Goal: Information Seeking & Learning: Learn about a topic

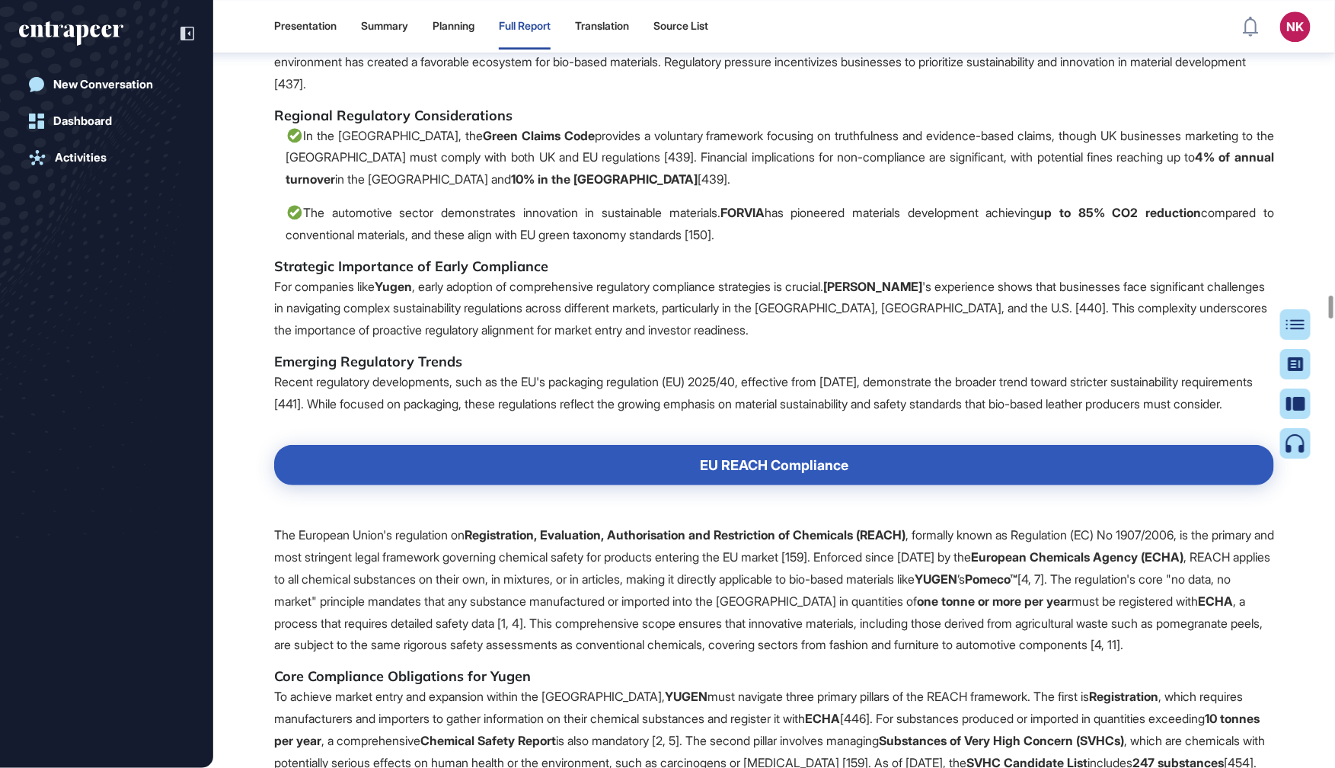
scroll to position [71293, 0]
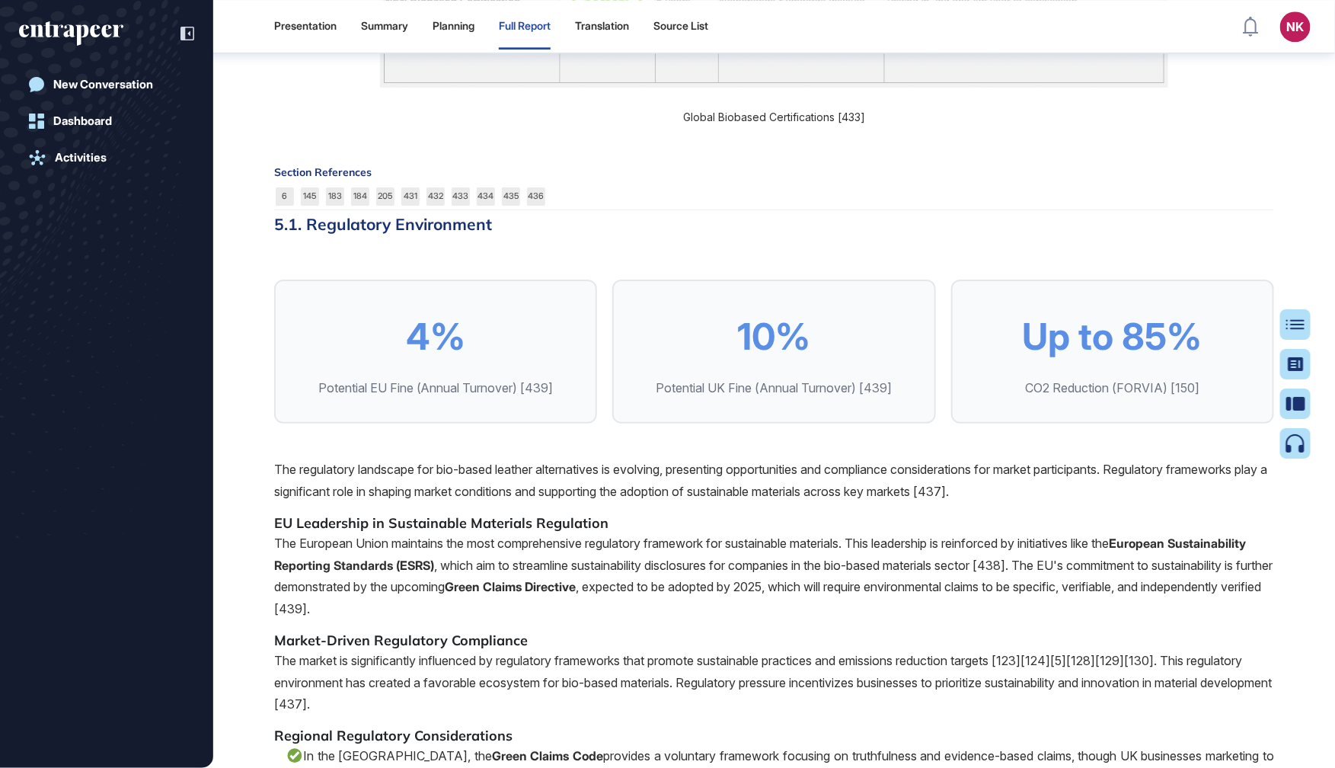
drag, startPoint x: 324, startPoint y: 249, endPoint x: 1229, endPoint y: 619, distance: 977.6
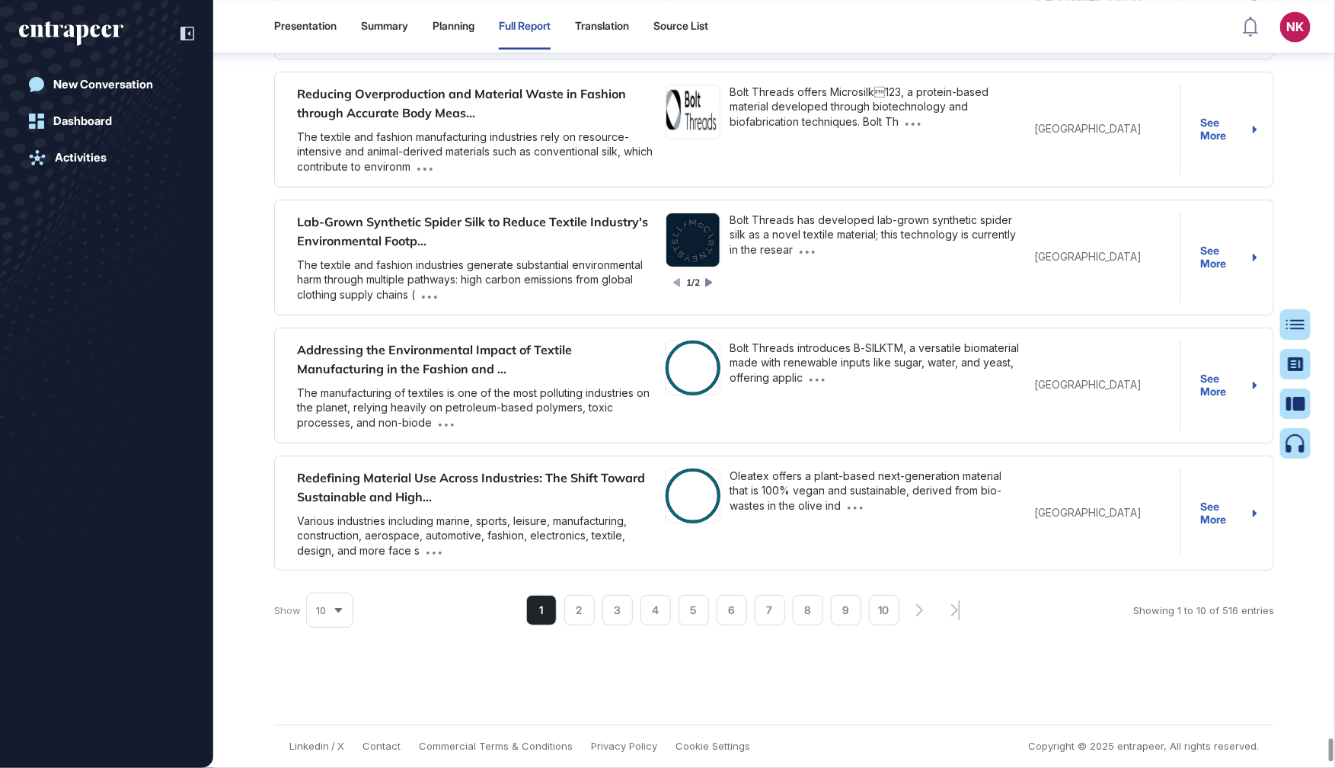
scroll to position [178606, 0]
click at [1295, 322] on div "Table of Contents" at bounding box center [1247, 324] width 104 height 12
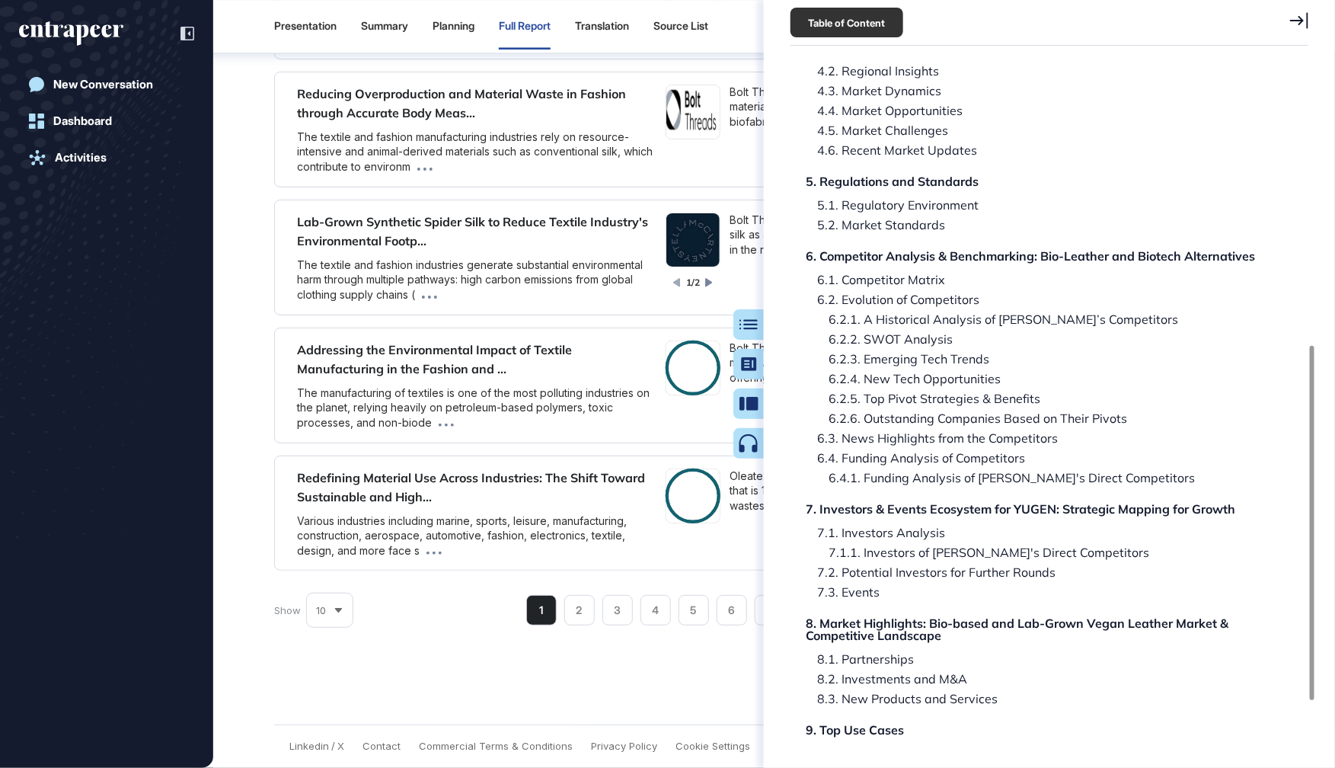
scroll to position [552, 0]
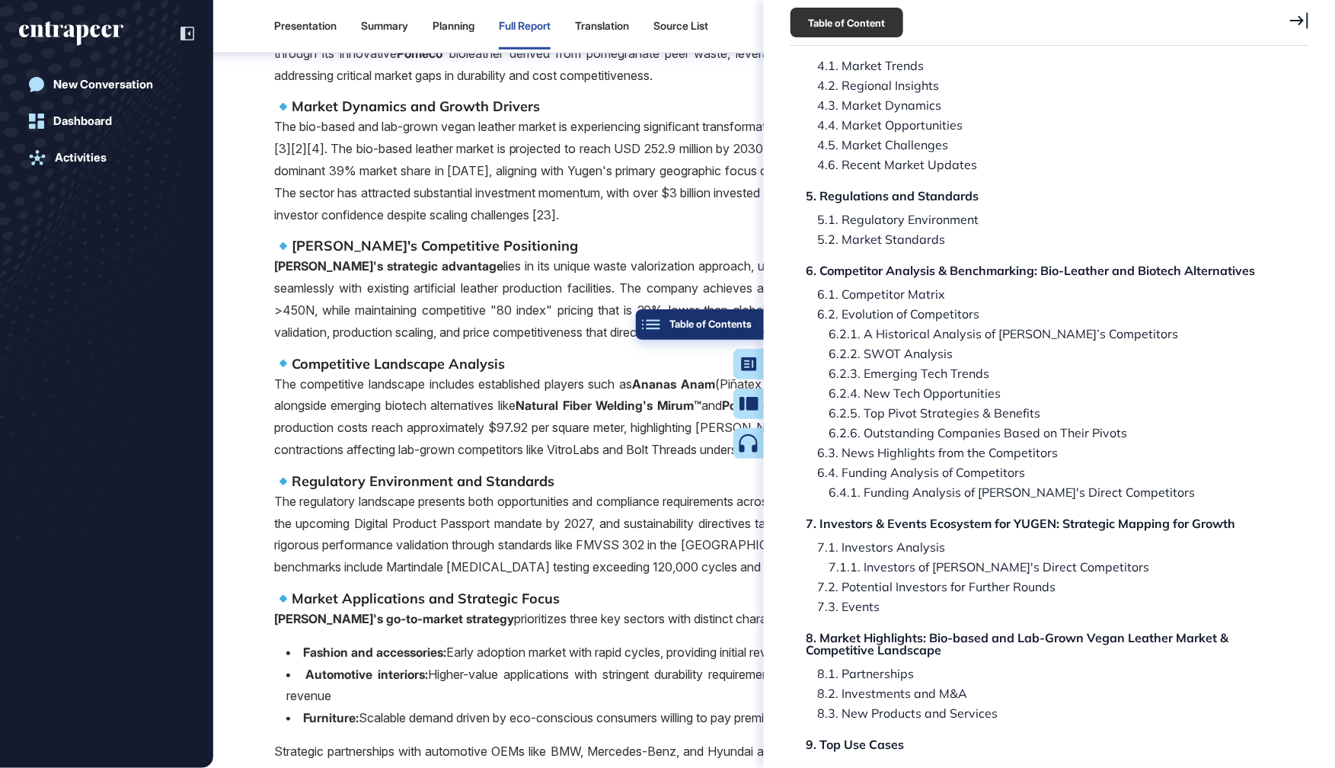
click at [753, 321] on button "Table of Contents" at bounding box center [700, 324] width 128 height 30
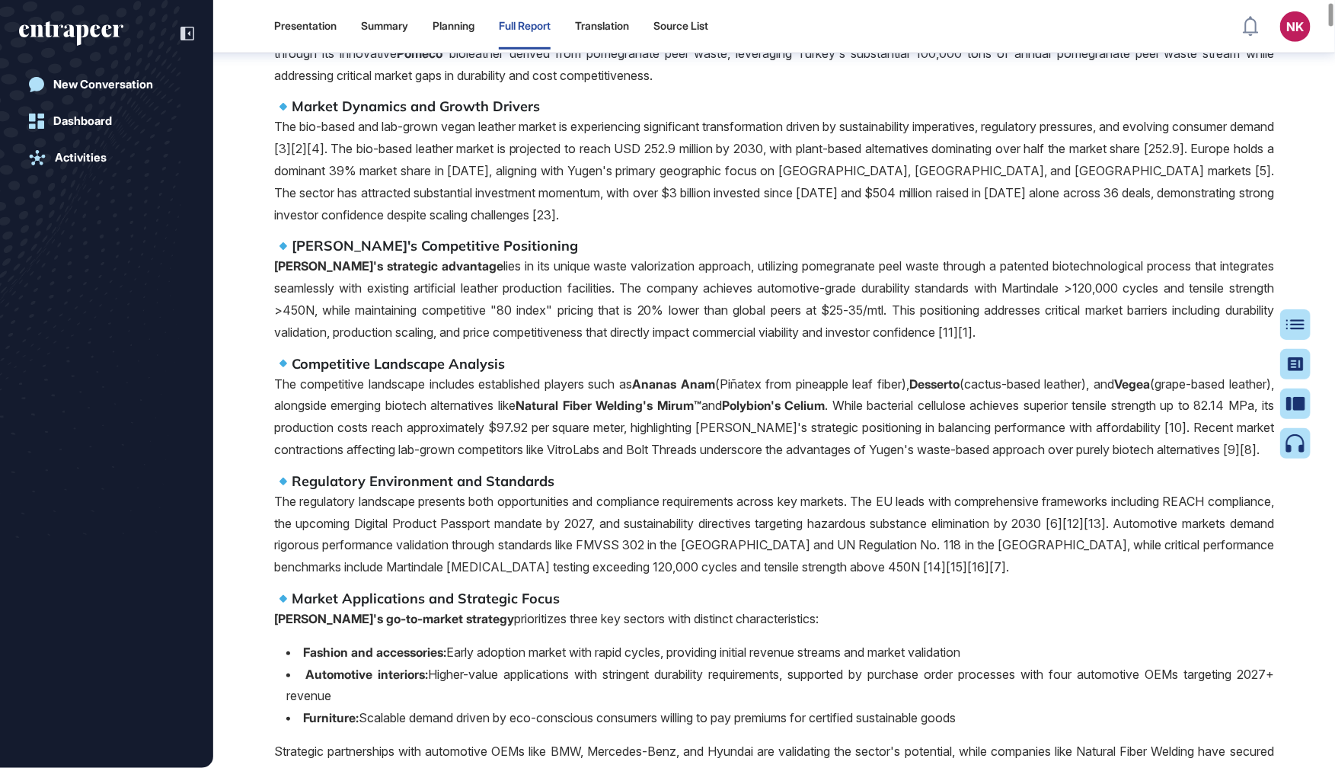
click at [1280, 309] on button "Table of Contents" at bounding box center [1295, 324] width 30 height 30
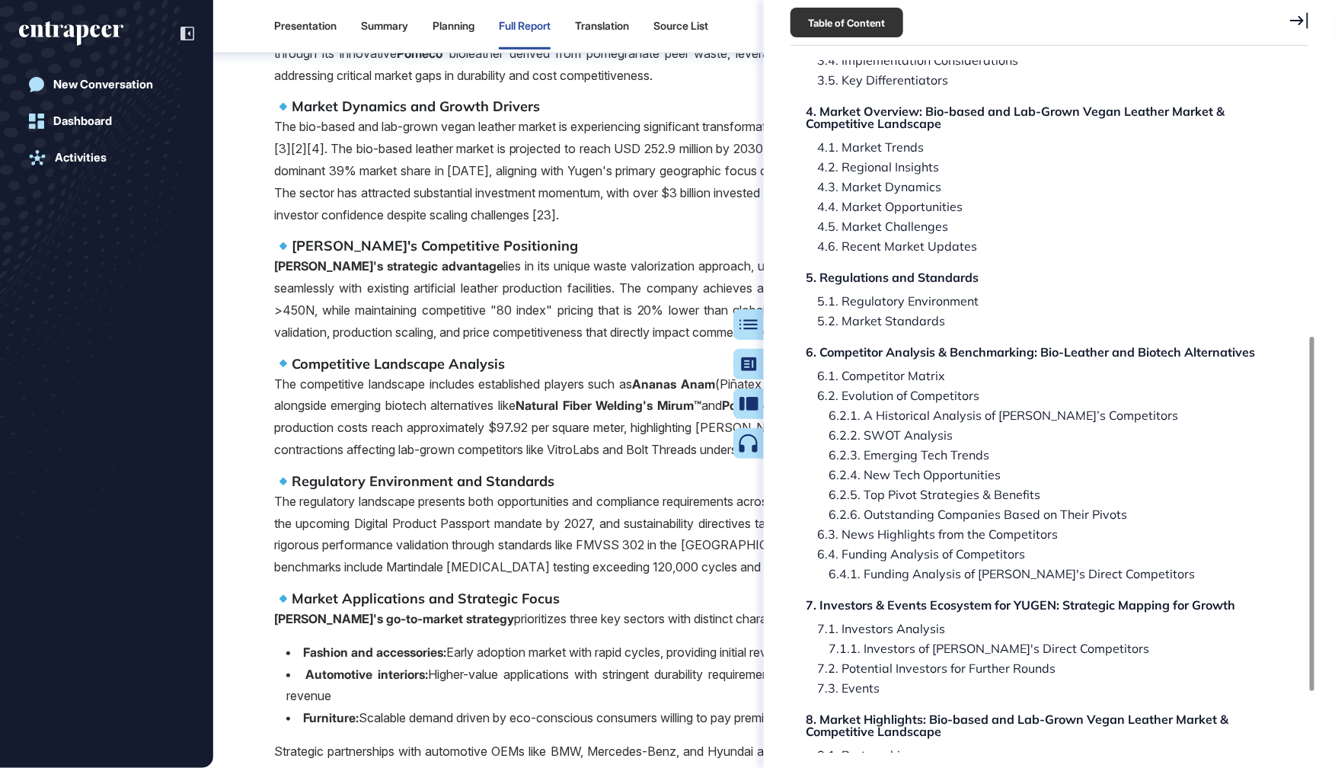
scroll to position [551, 0]
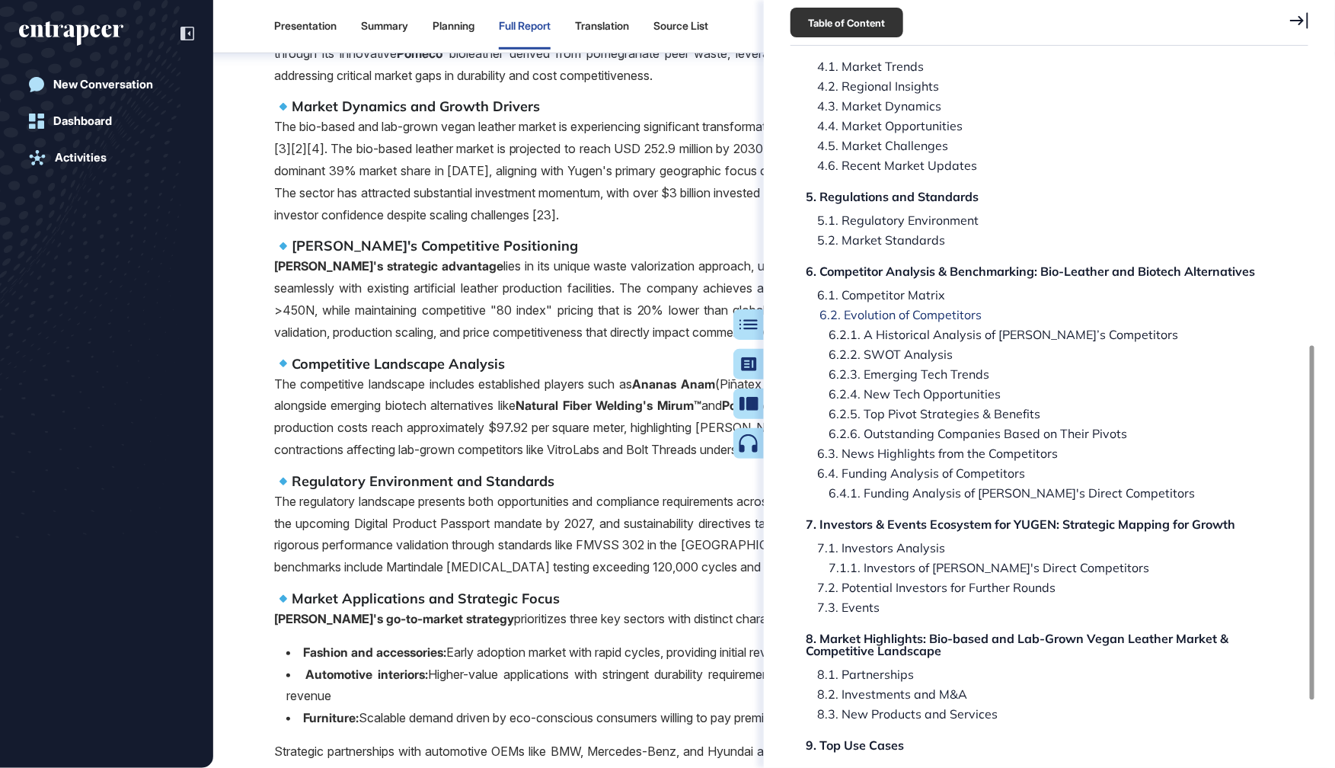
click at [876, 308] on div "6.2. Evolution of Competitors" at bounding box center [895, 314] width 174 height 12
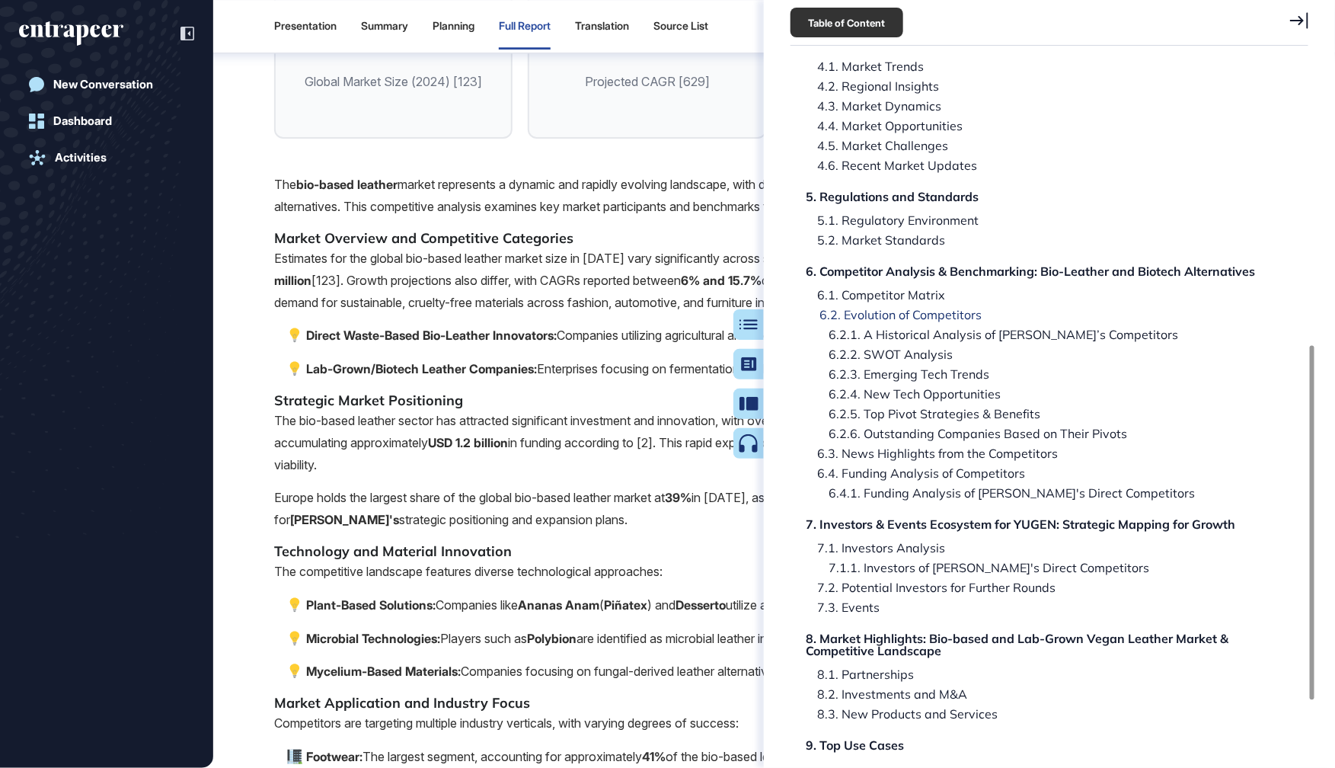
scroll to position [104684, 0]
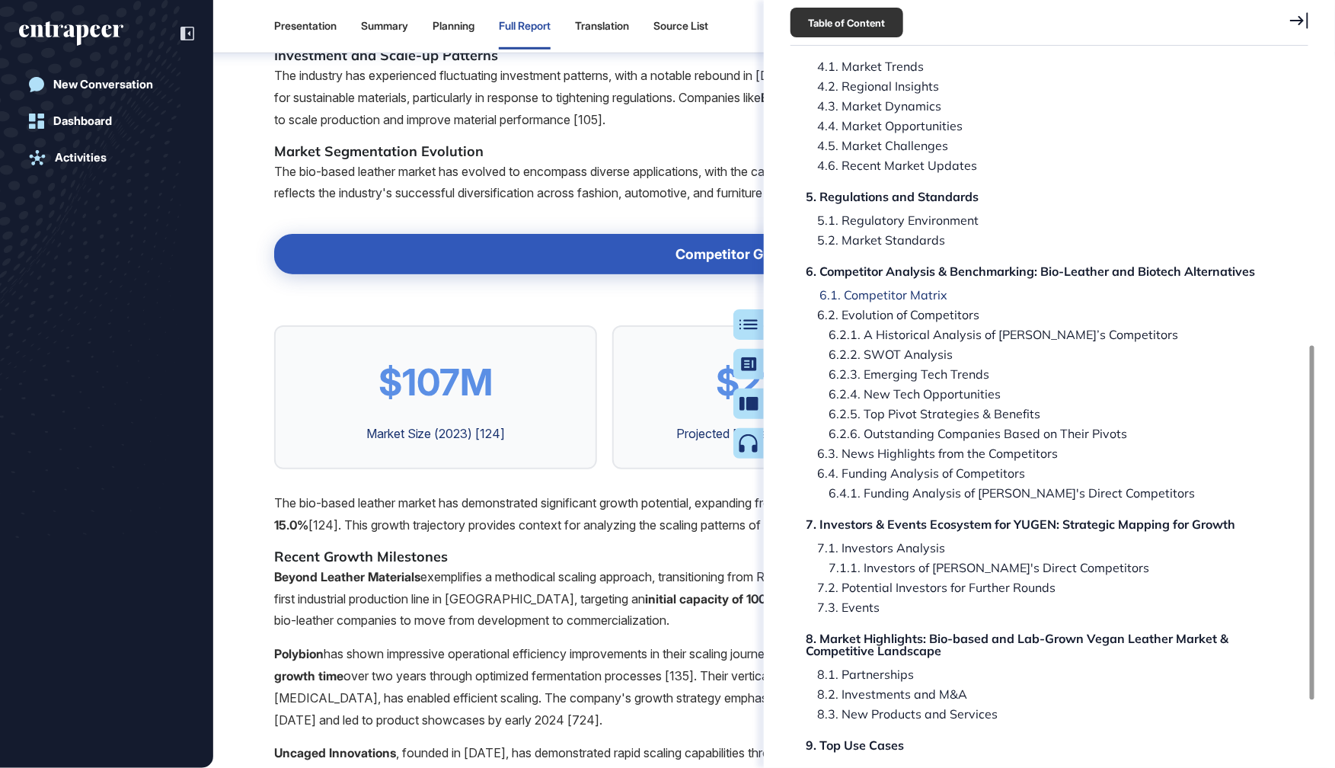
click at [873, 289] on div "6.1. Competitor Matrix" at bounding box center [877, 295] width 139 height 12
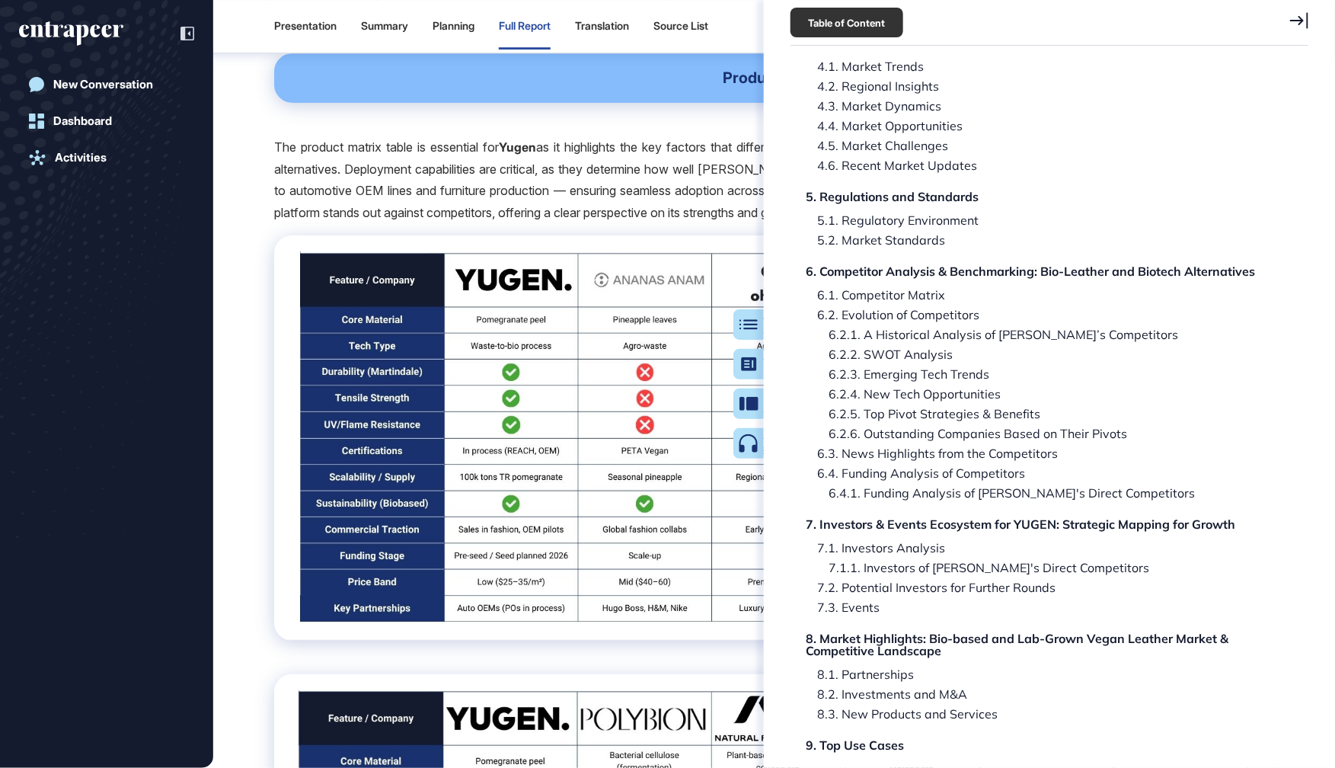
scroll to position [87631, 0]
click at [755, 328] on button "Table of Contents" at bounding box center [700, 324] width 128 height 30
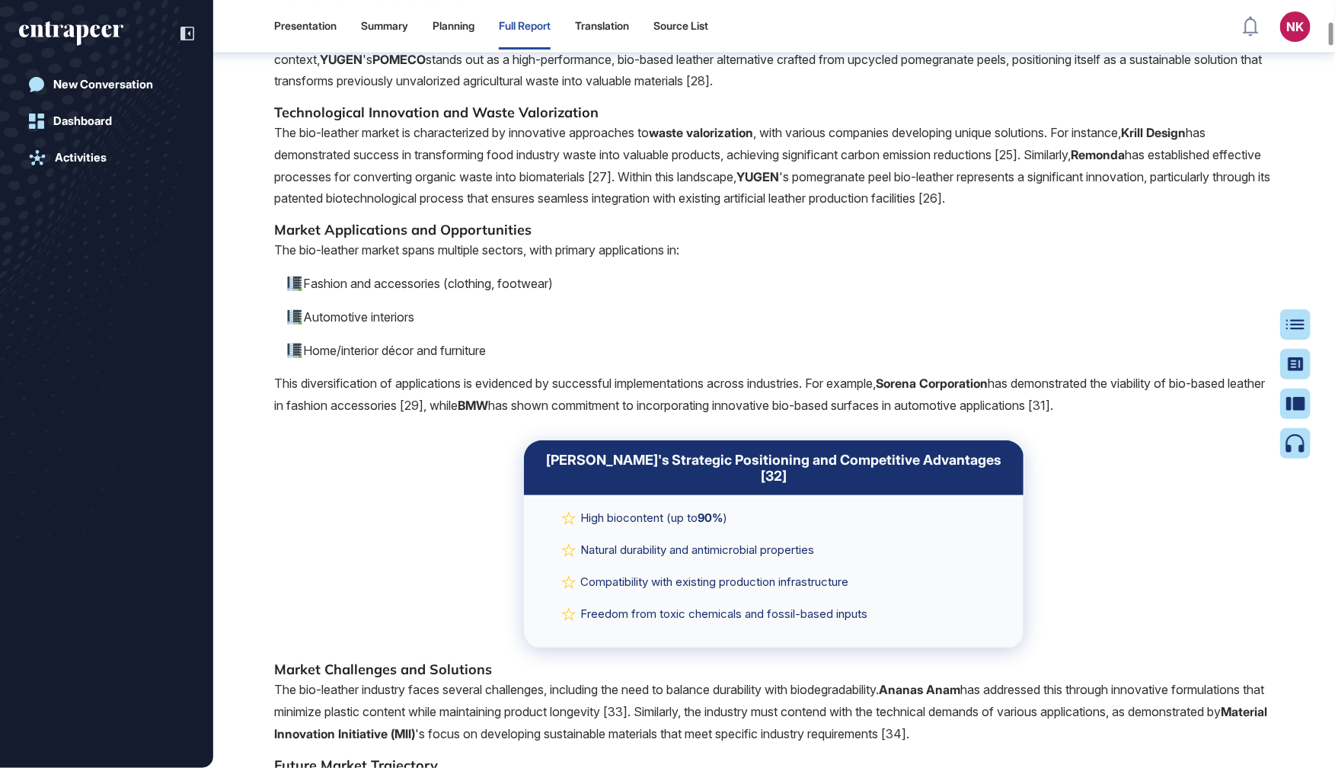
scroll to position [5281, 0]
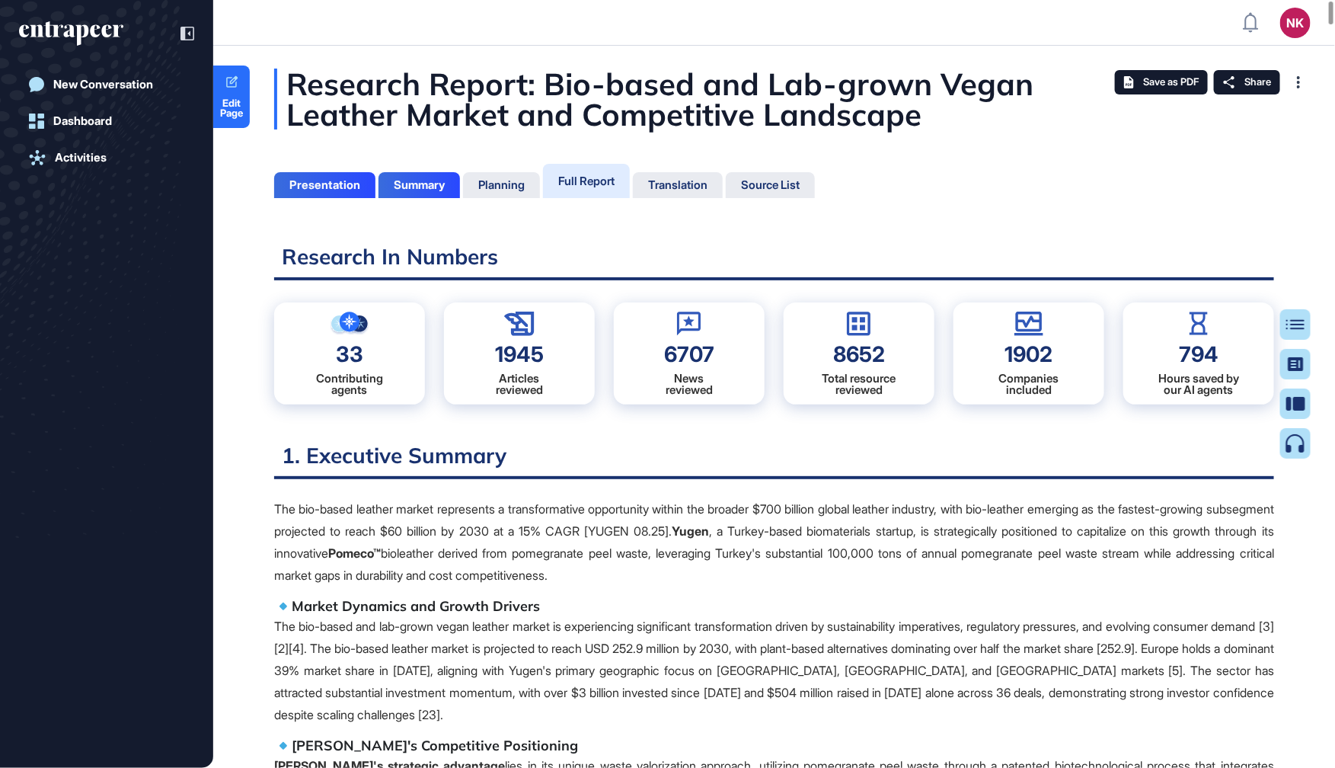
scroll to position [691, 3]
click at [1289, 328] on div "Table of Contents" at bounding box center [1247, 324] width 104 height 12
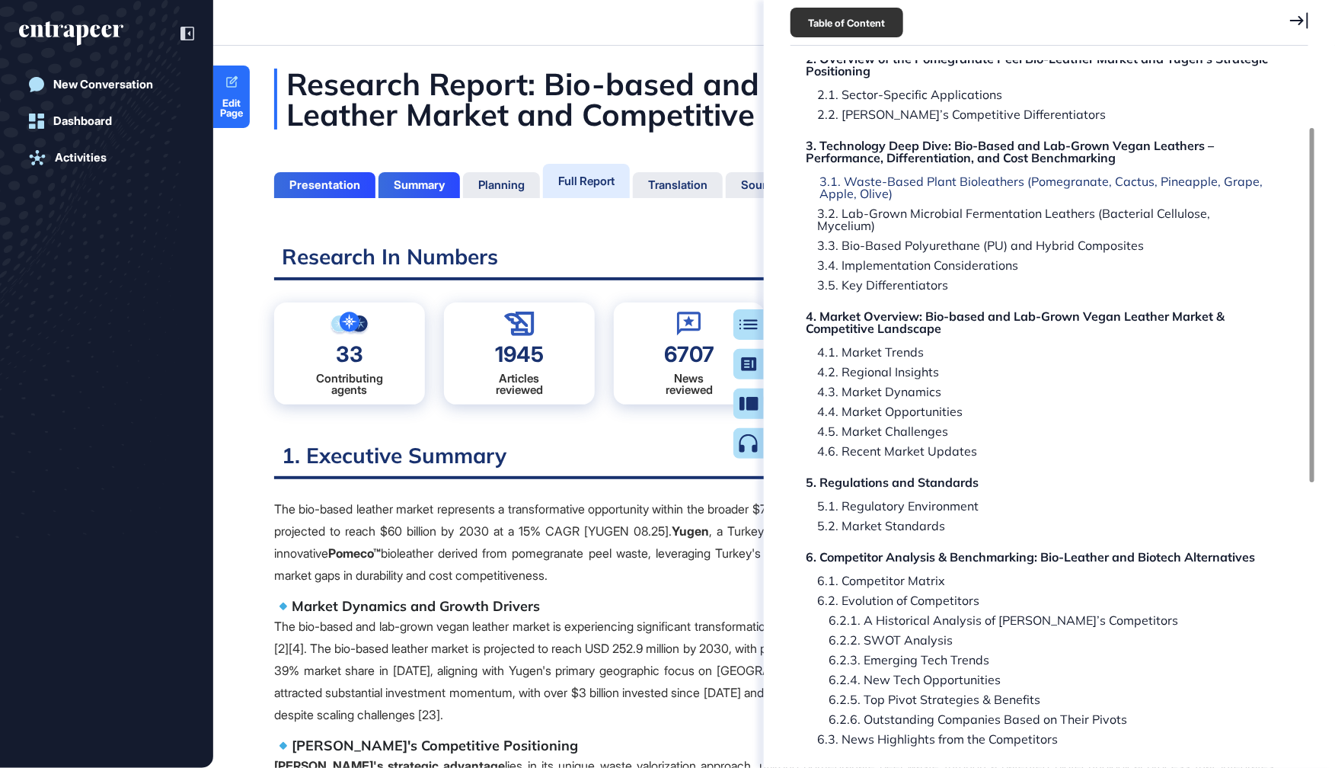
scroll to position [325, 0]
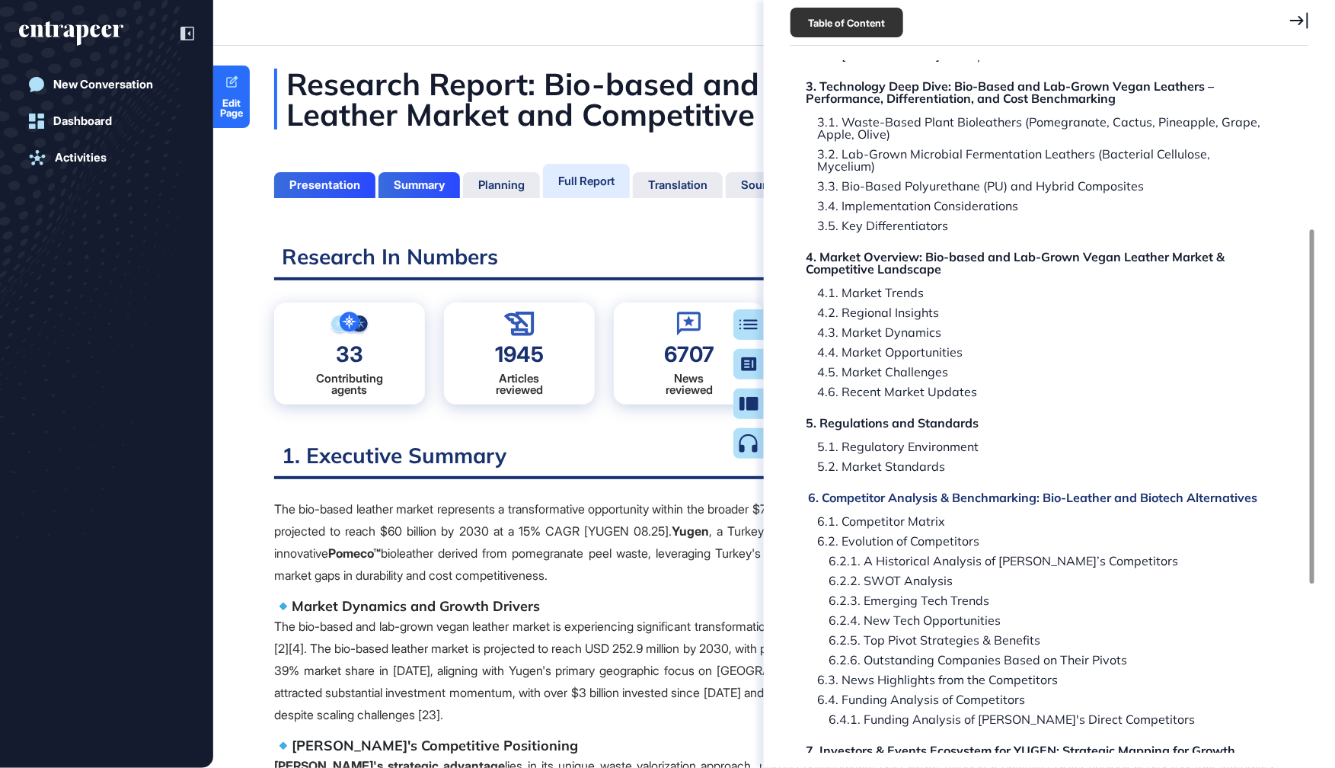
click at [867, 491] on div "6. Competitor Analysis & Benchmarking: Bio-Leather and Biotech Alternatives" at bounding box center [1032, 497] width 449 height 12
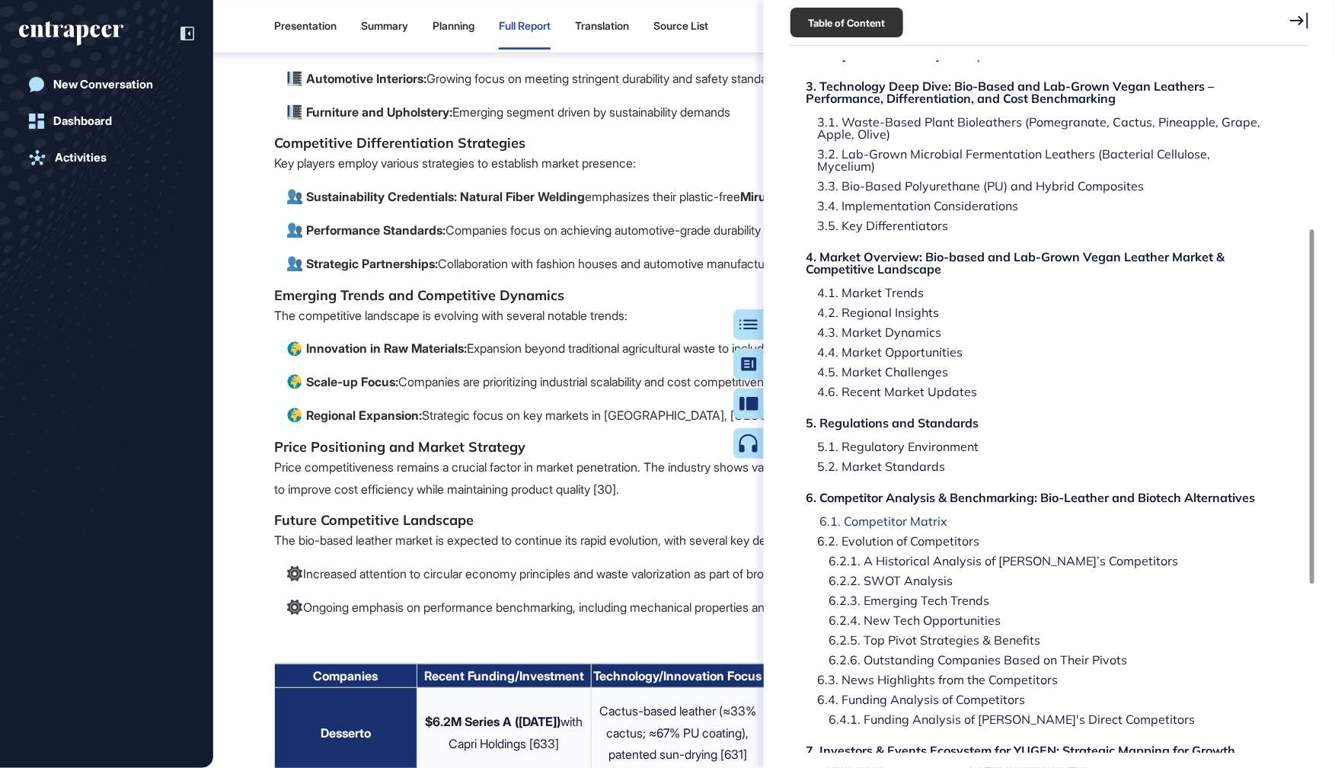
click at [868, 515] on div "6.1. Competitor Matrix" at bounding box center [877, 521] width 139 height 12
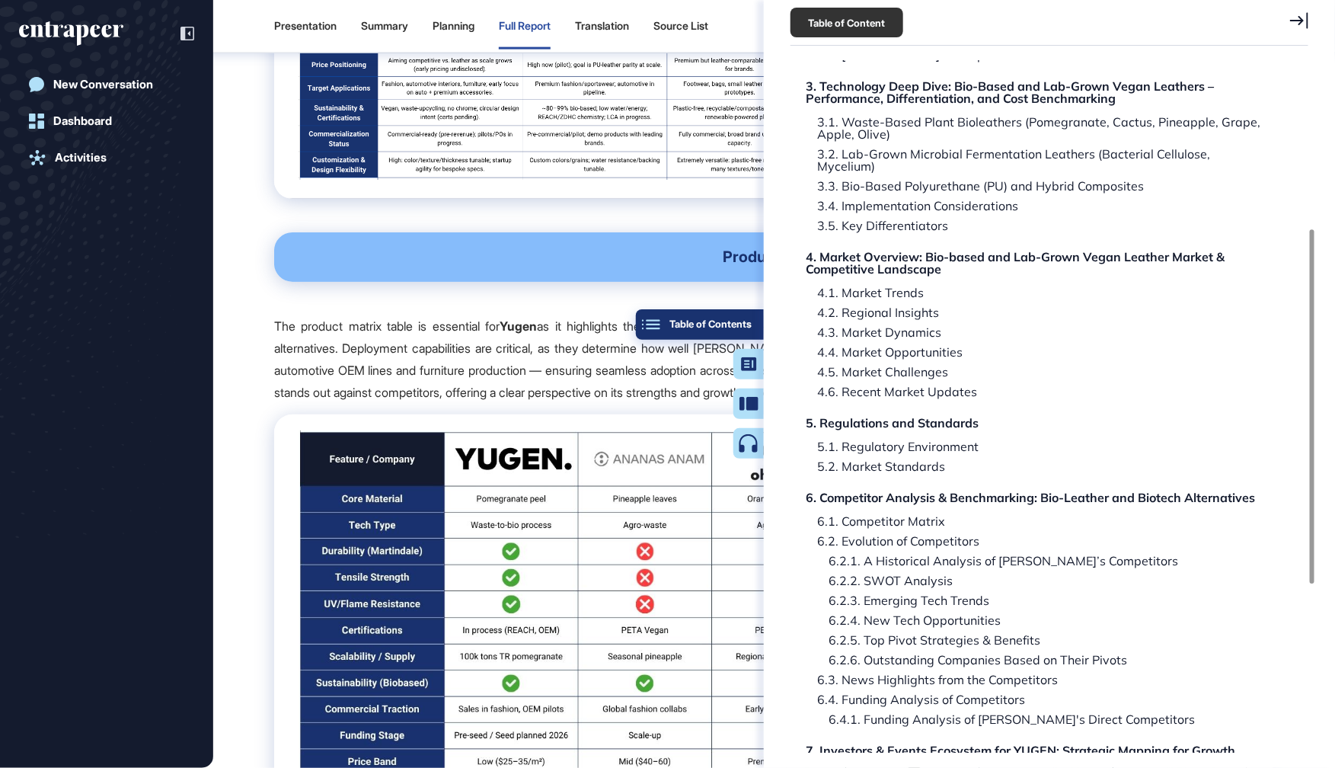
click at [753, 329] on button "Table of Contents" at bounding box center [700, 324] width 128 height 30
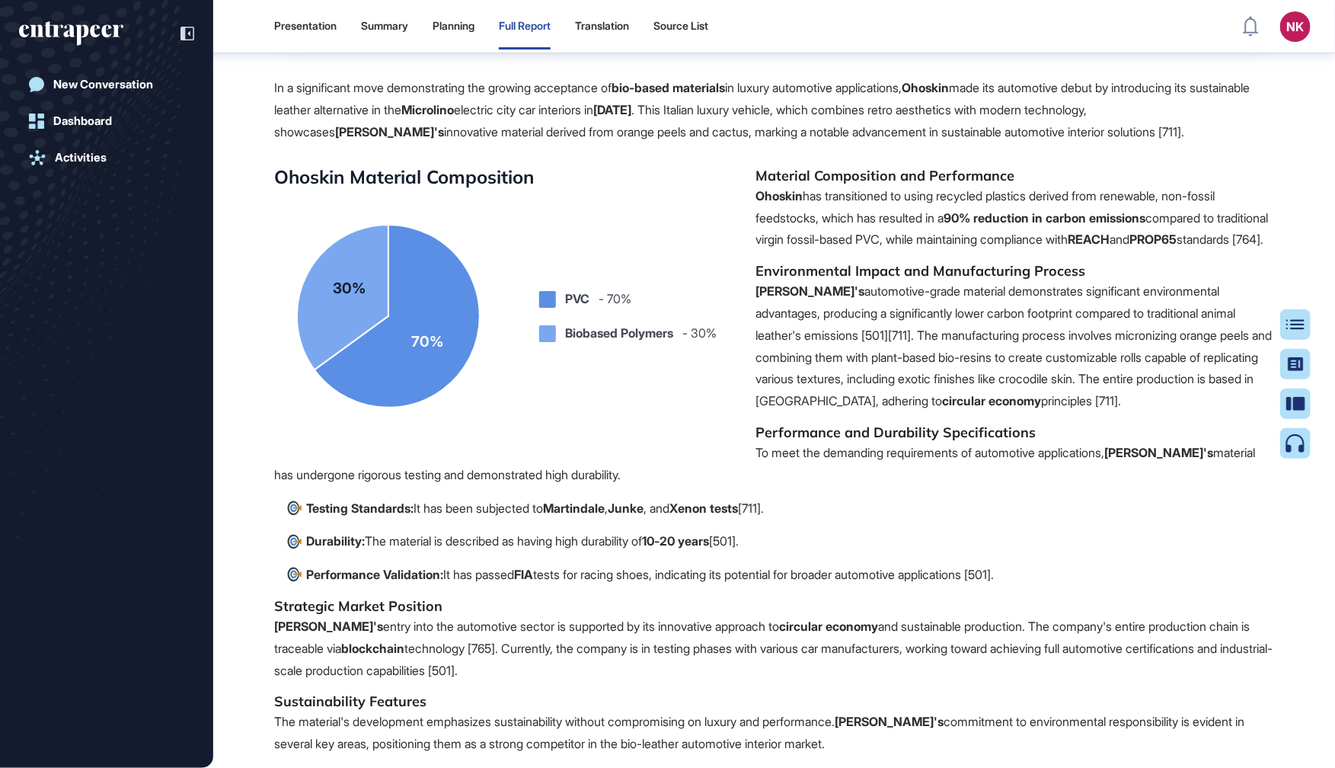
scroll to position [174090, 0]
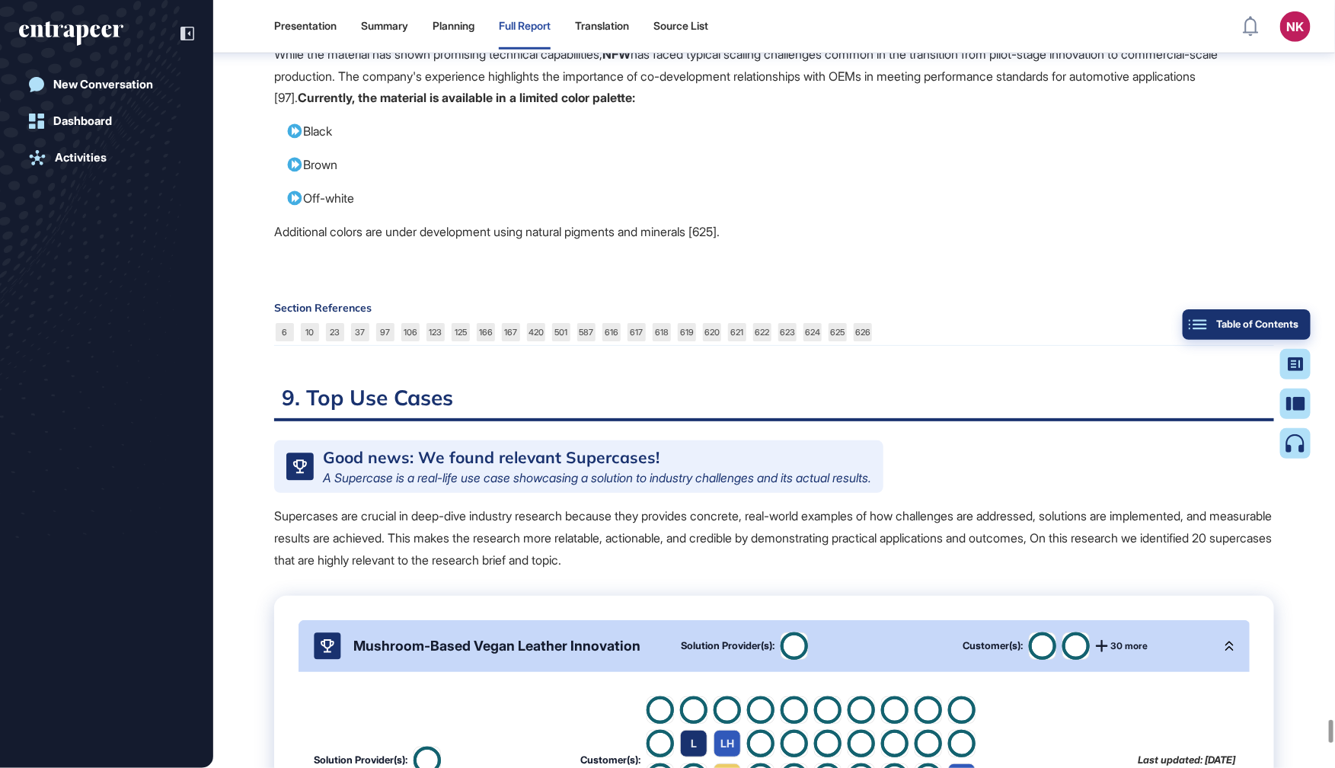
click at [1284, 331] on button "Table of Contents" at bounding box center [1247, 324] width 128 height 30
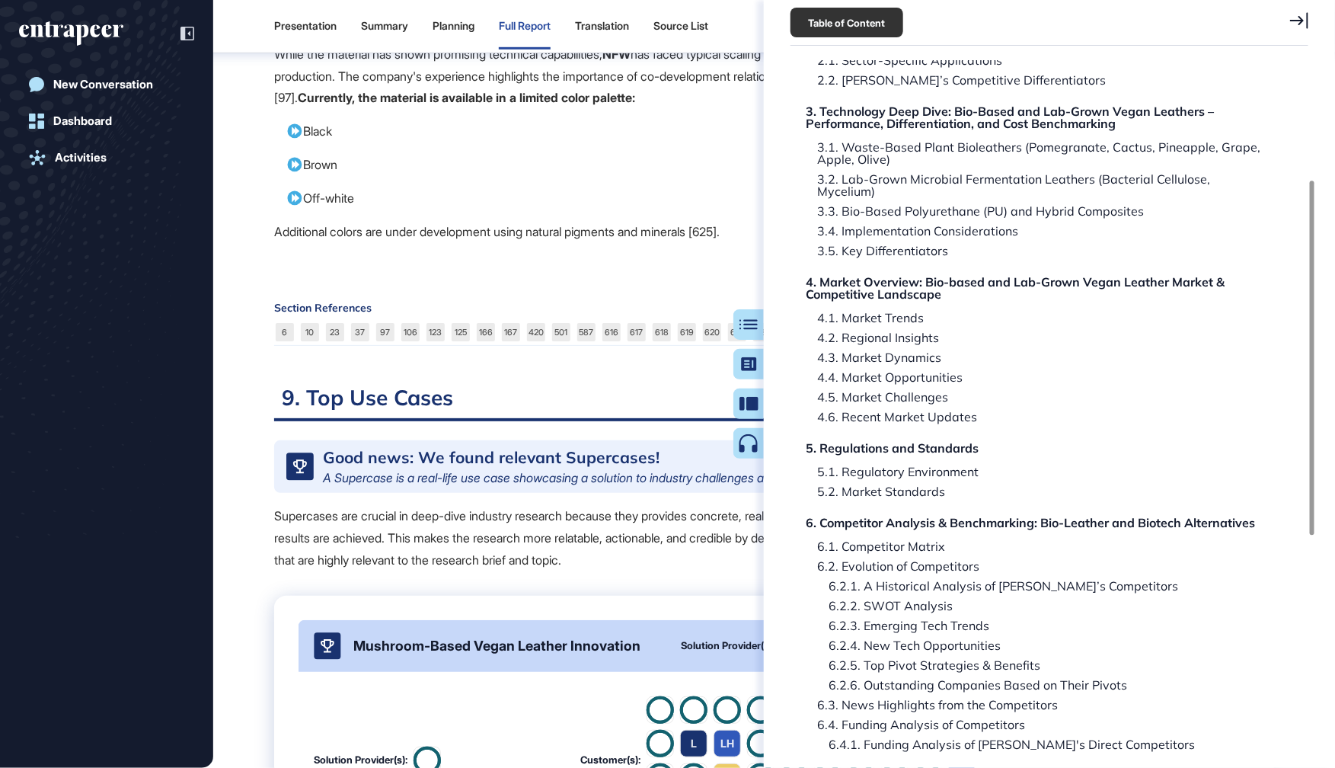
scroll to position [306, 0]
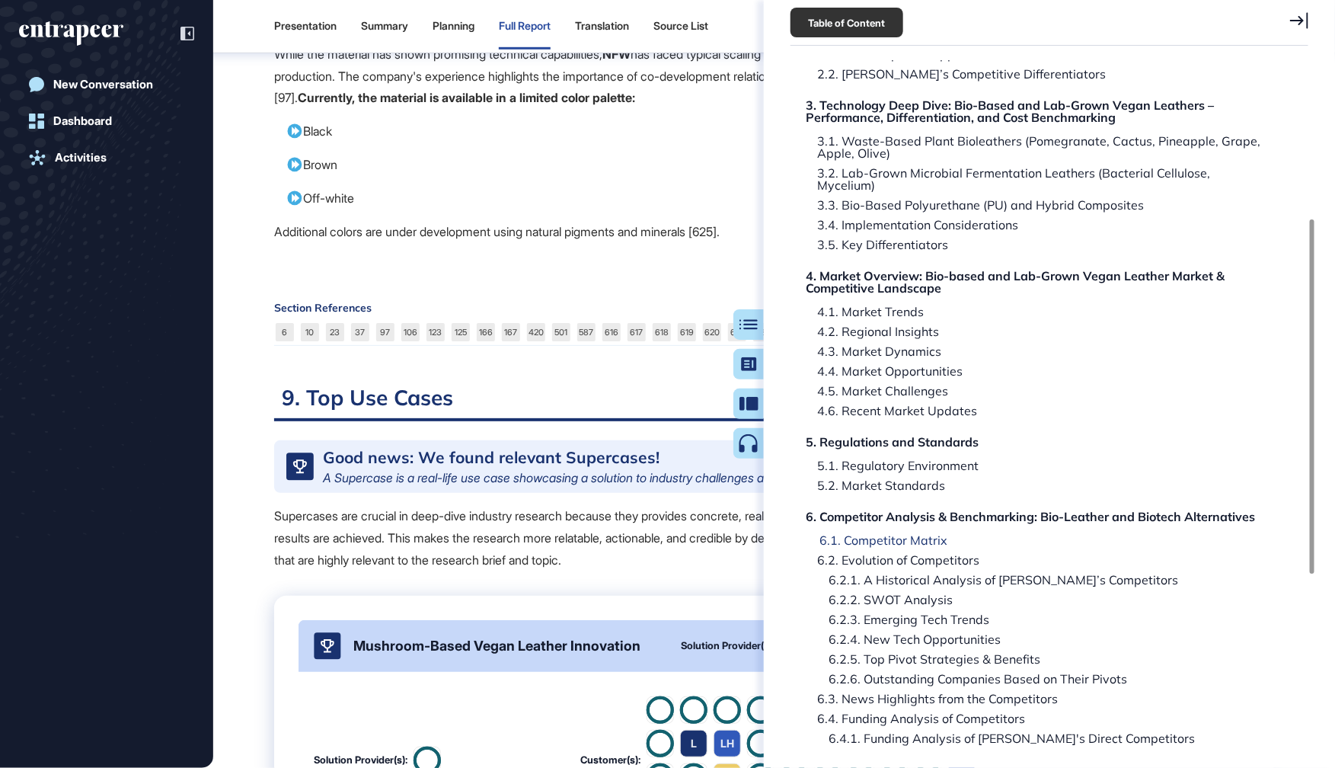
click at [874, 534] on div "6.1. Competitor Matrix" at bounding box center [877, 540] width 139 height 12
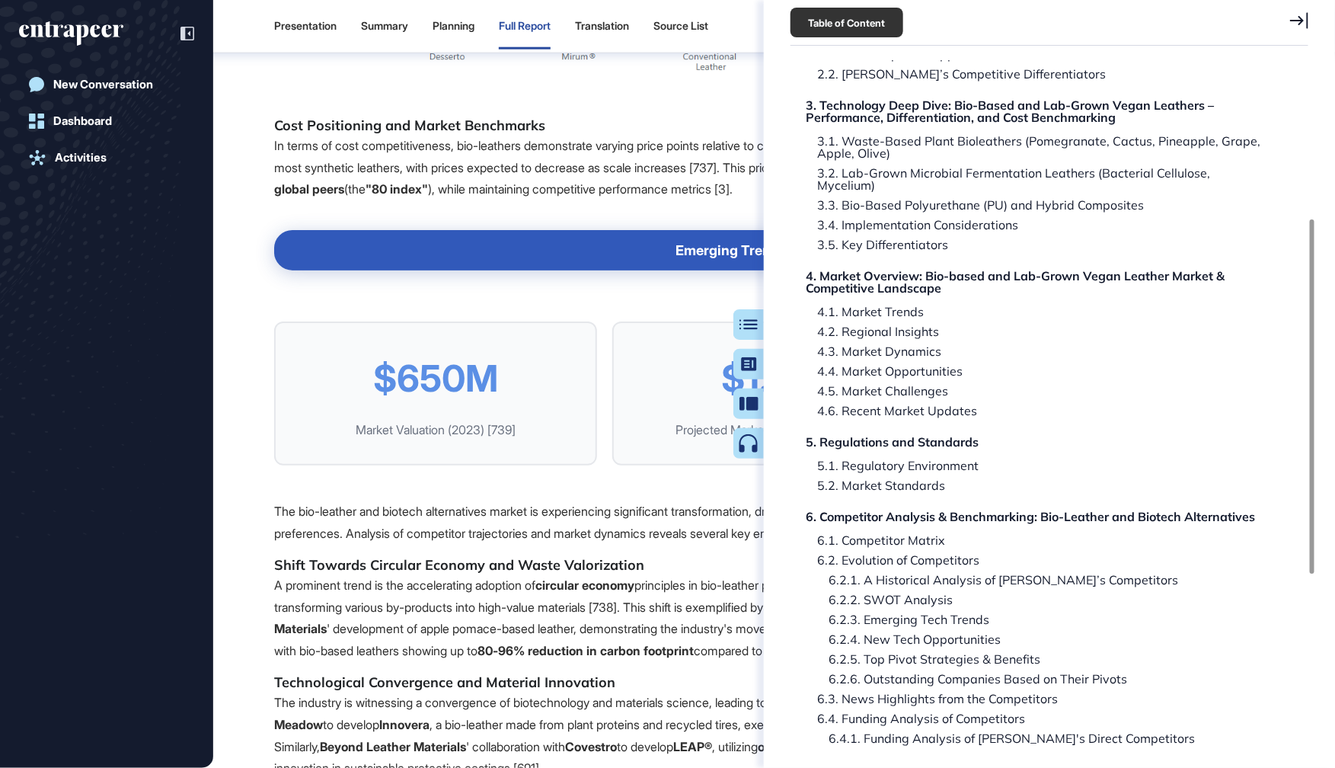
scroll to position [86484, 0]
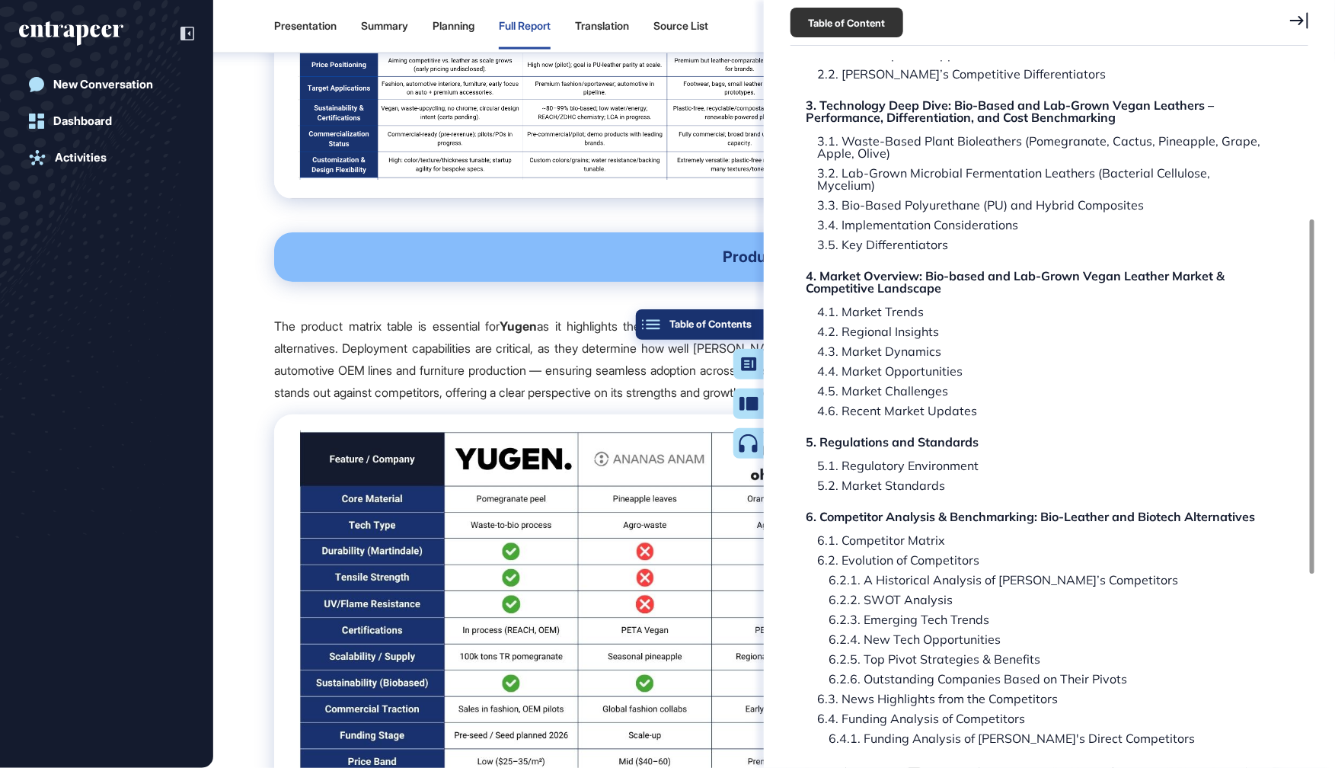
click at [748, 322] on div "Table of Contents" at bounding box center [700, 324] width 104 height 12
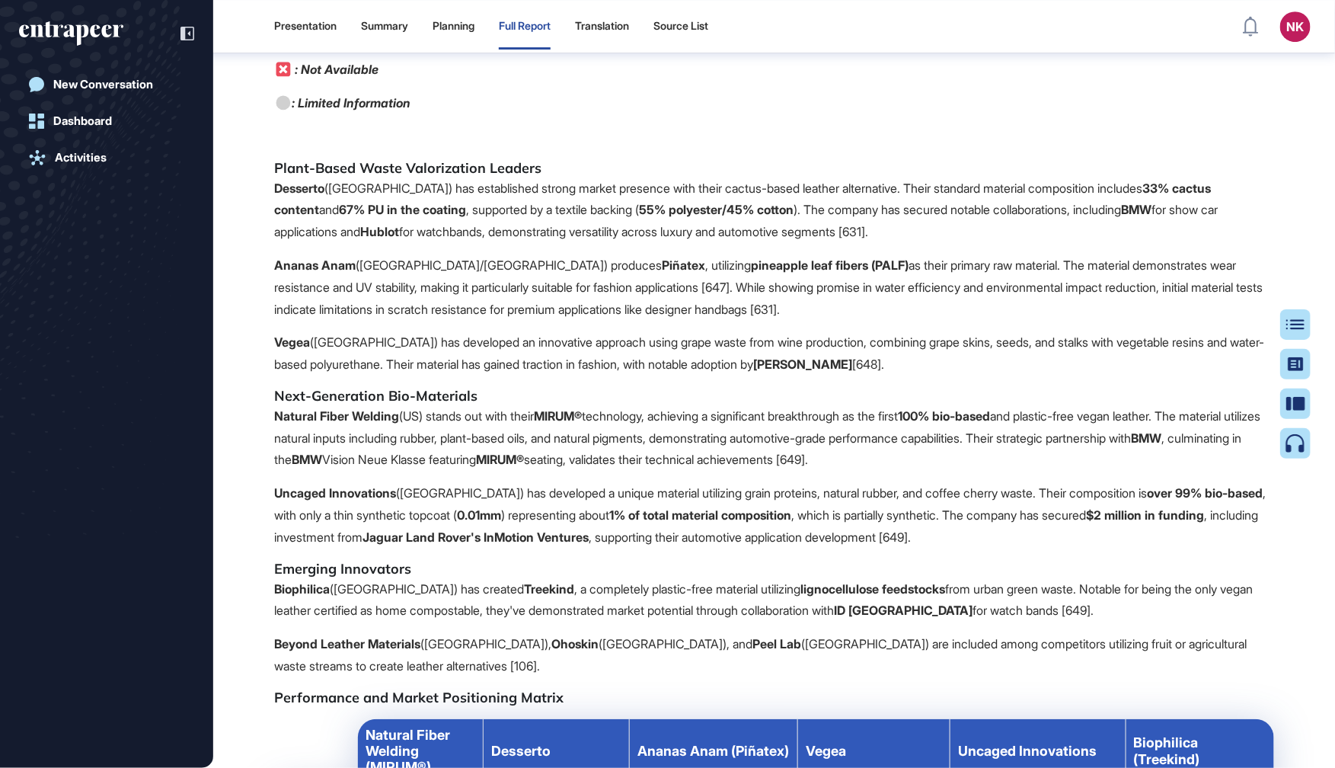
scroll to position [90638, 0]
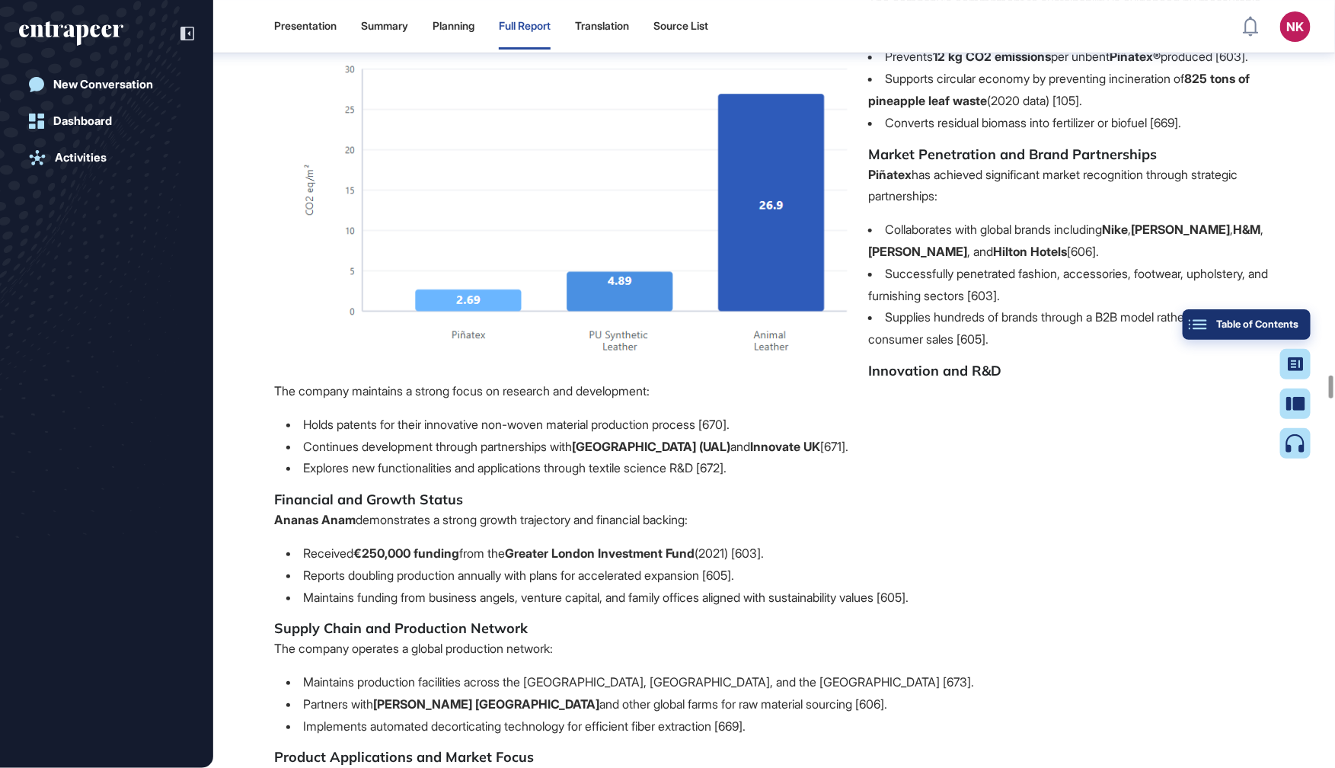
click at [1290, 328] on div "Table of Contents" at bounding box center [1247, 324] width 104 height 12
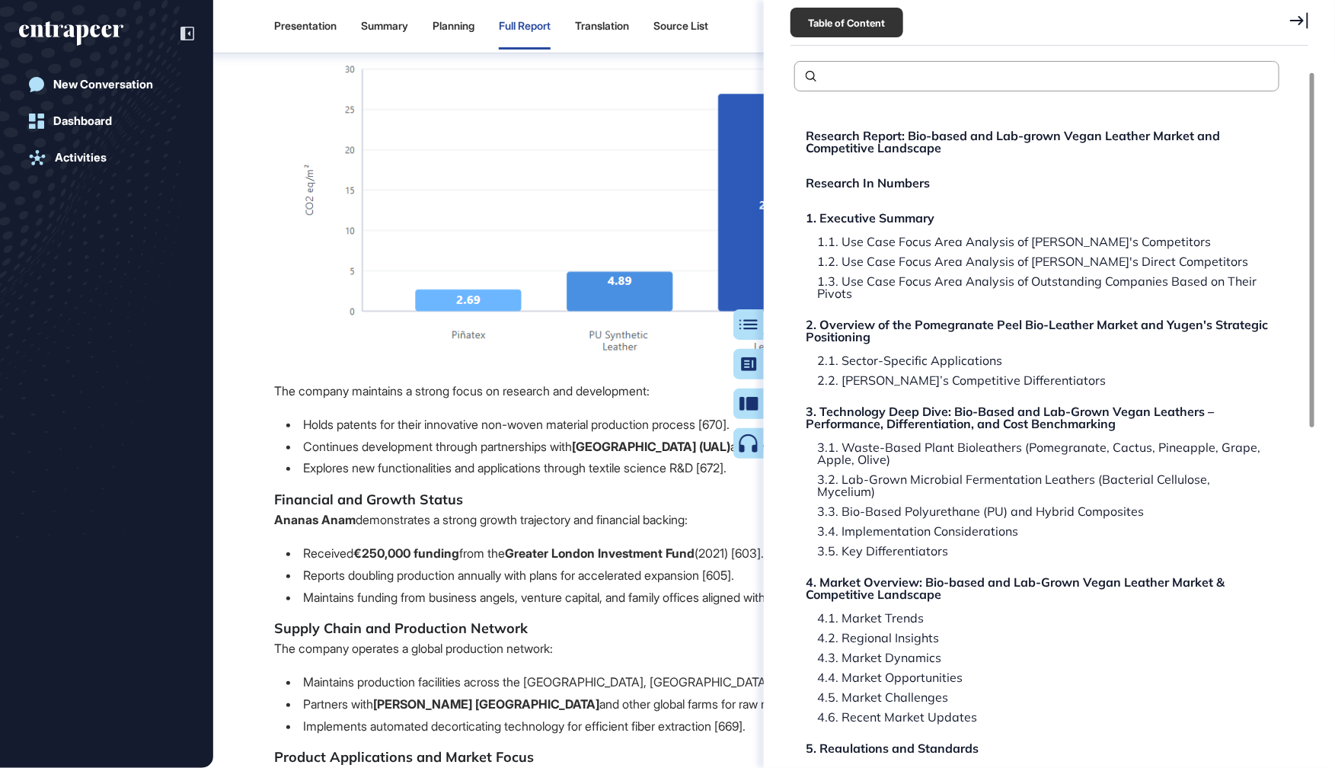
scroll to position [651, 0]
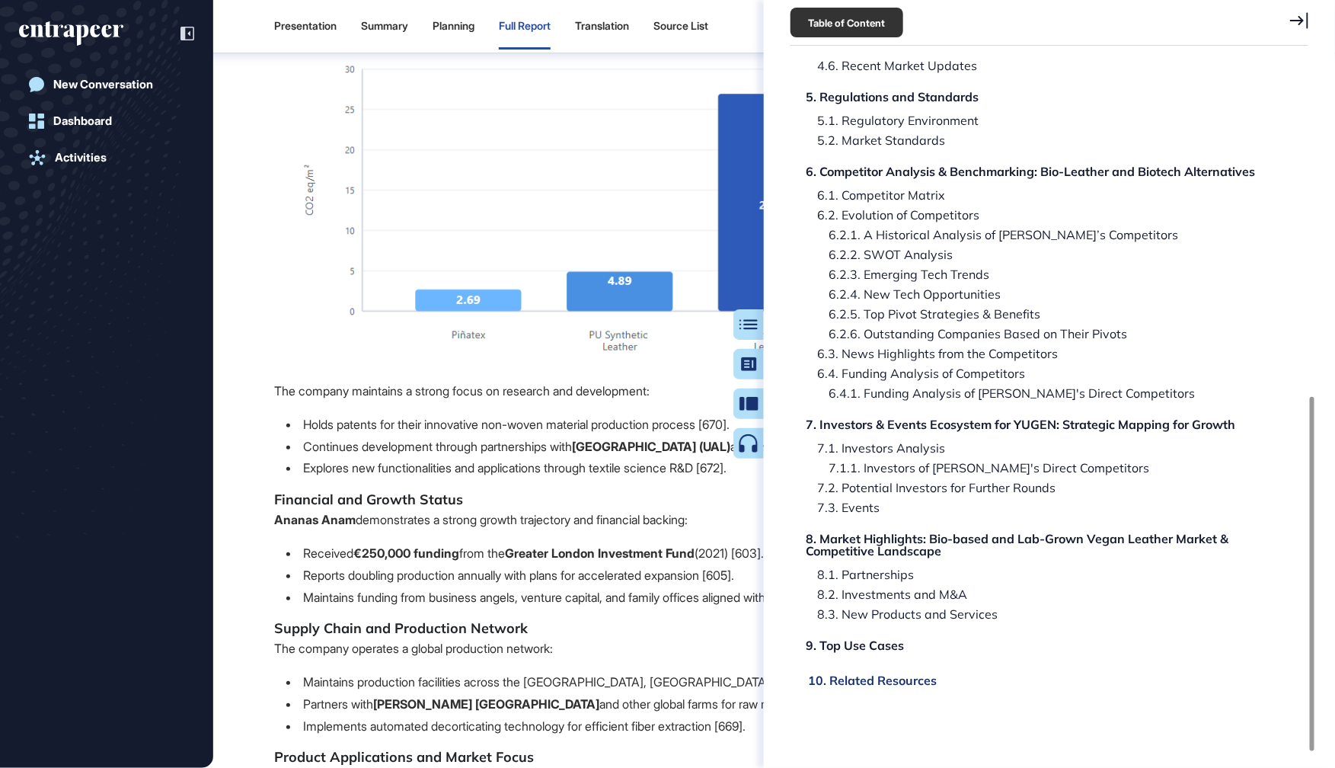
click at [856, 674] on div "10. Related Resources" at bounding box center [872, 680] width 129 height 12
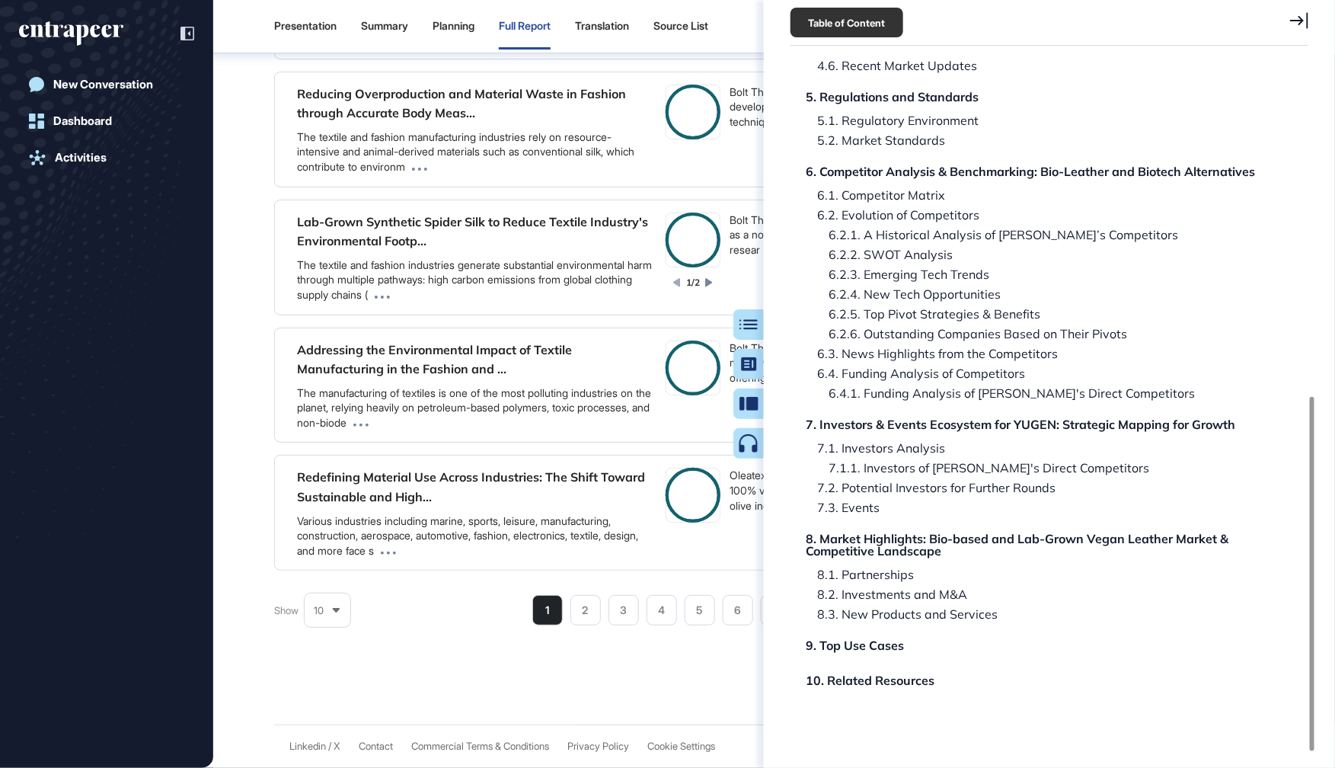
scroll to position [178836, 0]
click at [746, 320] on div "Table of Contents" at bounding box center [700, 324] width 104 height 12
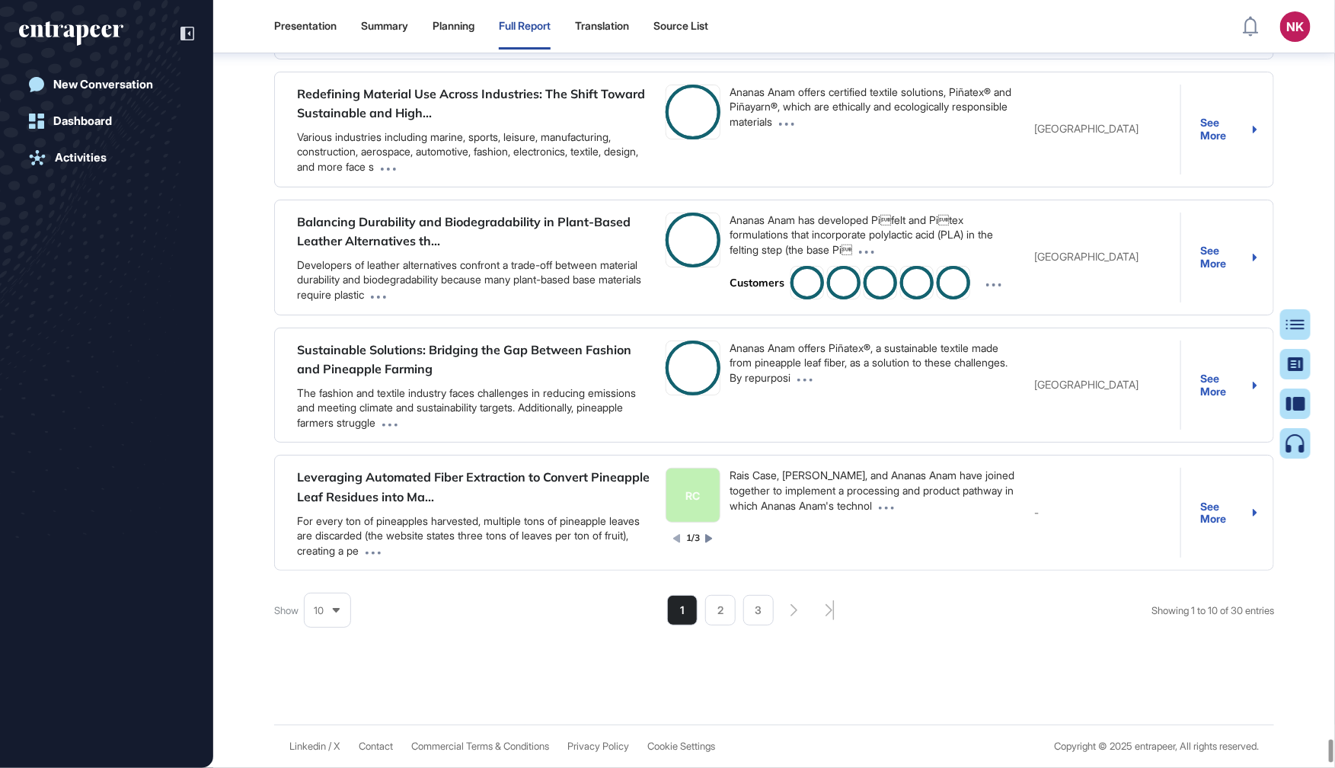
drag, startPoint x: 970, startPoint y: 213, endPoint x: 861, endPoint y: 214, distance: 108.9
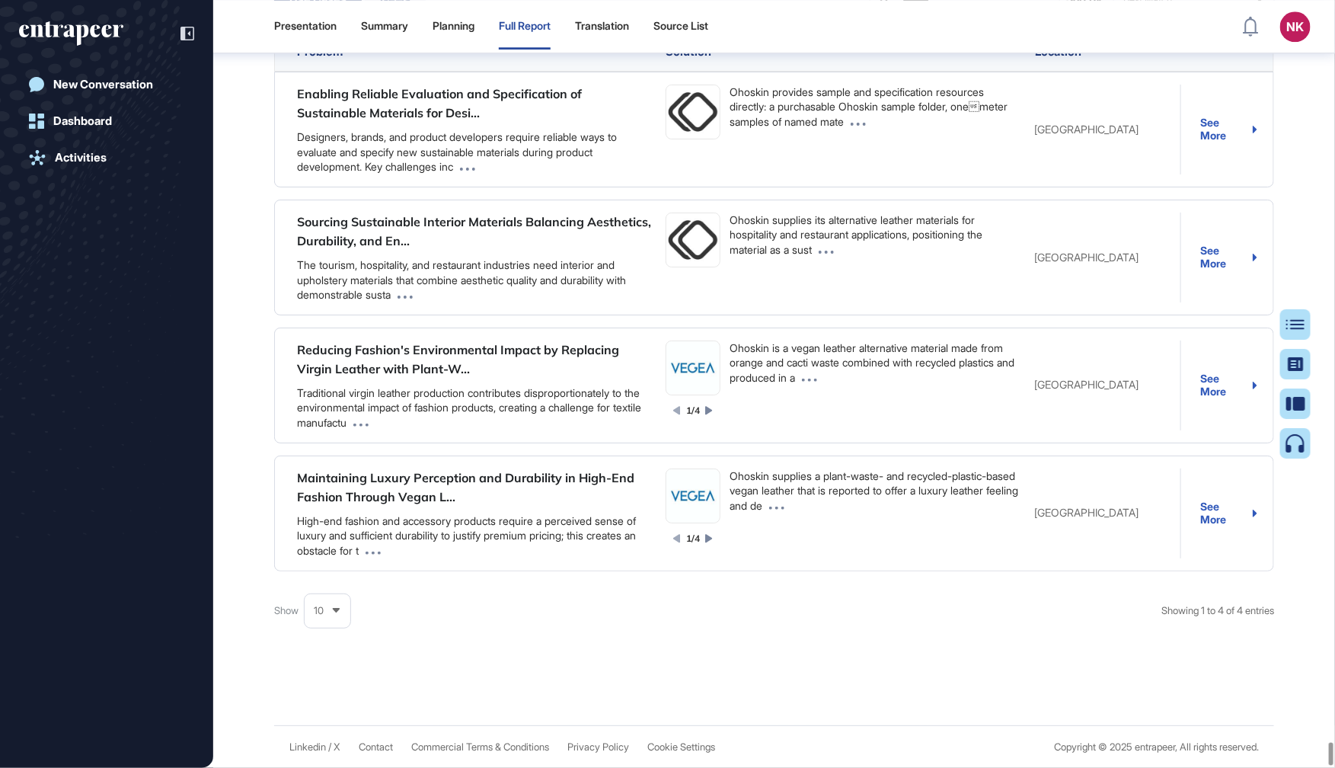
drag, startPoint x: 941, startPoint y: 224, endPoint x: 868, endPoint y: 222, distance: 73.1
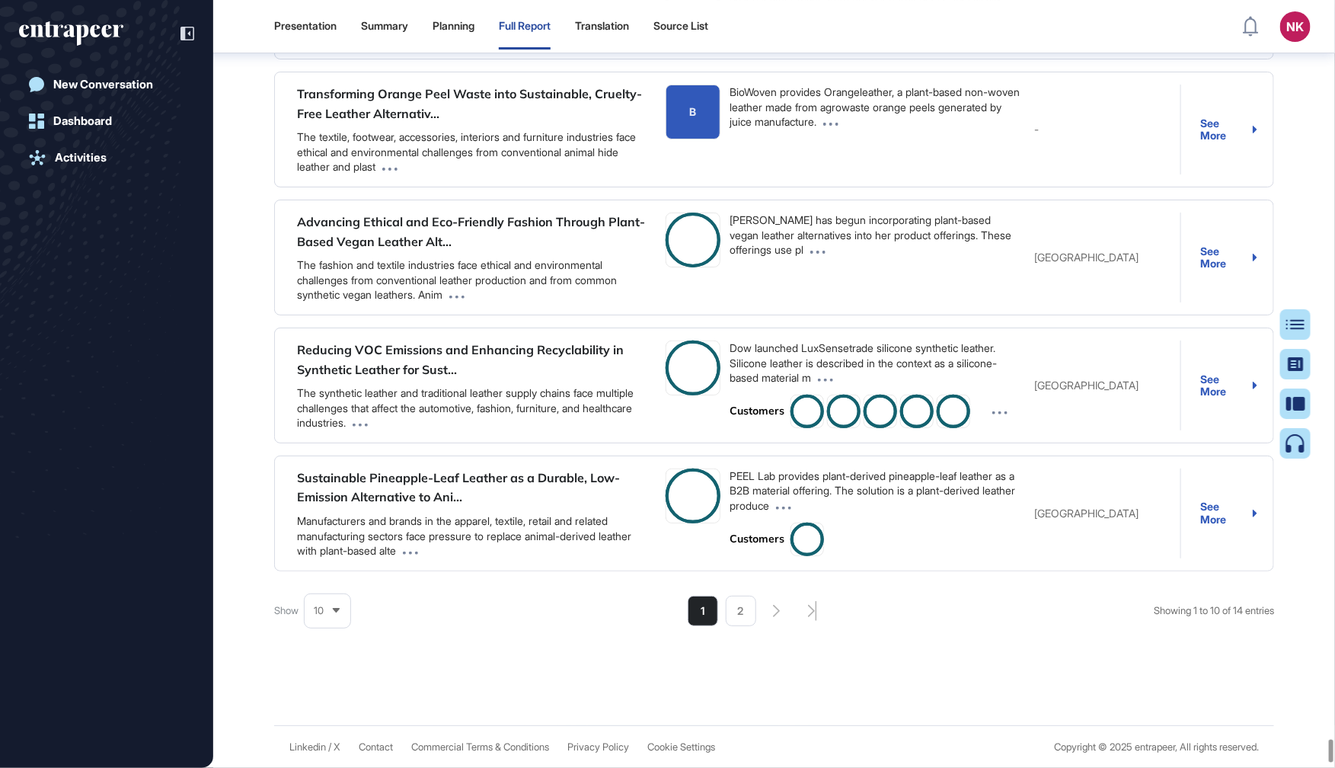
drag, startPoint x: 928, startPoint y: 220, endPoint x: 855, endPoint y: 219, distance: 72.4
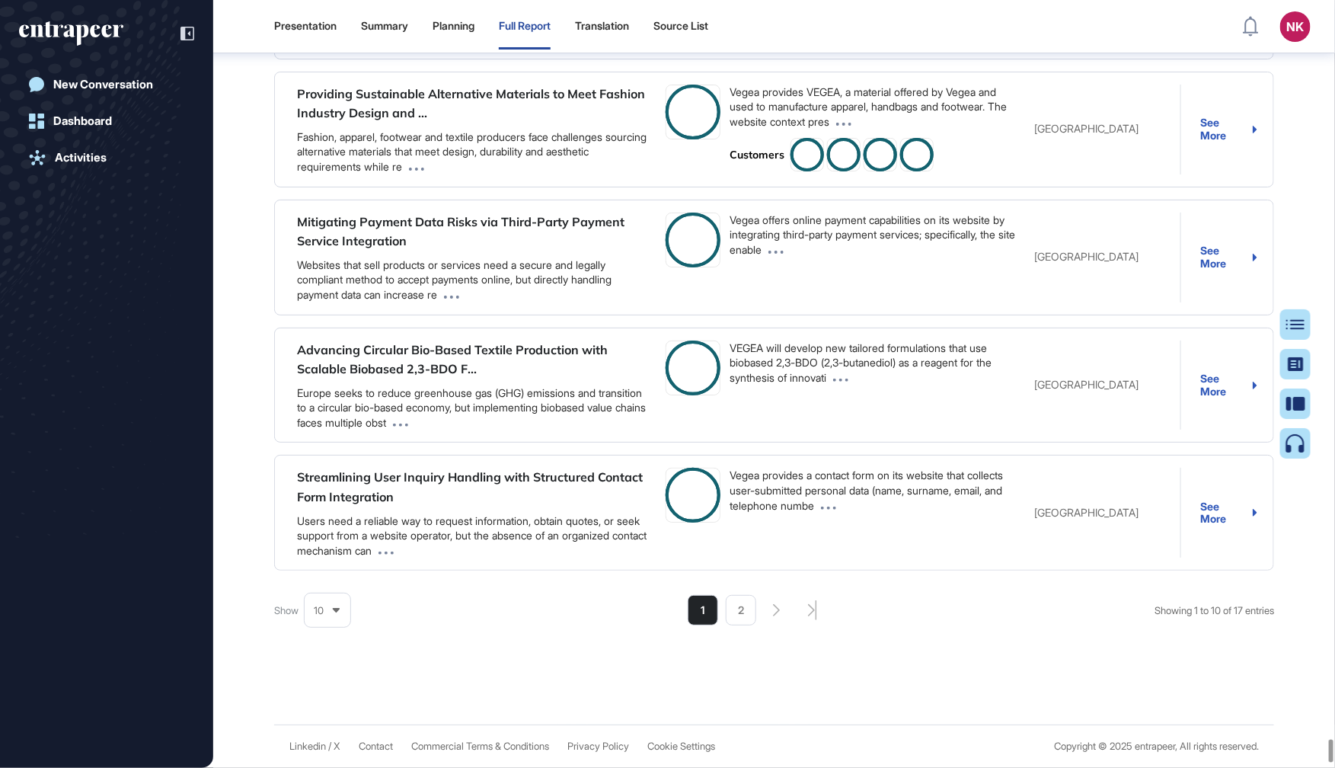
drag, startPoint x: 938, startPoint y: 219, endPoint x: 850, endPoint y: 214, distance: 87.8
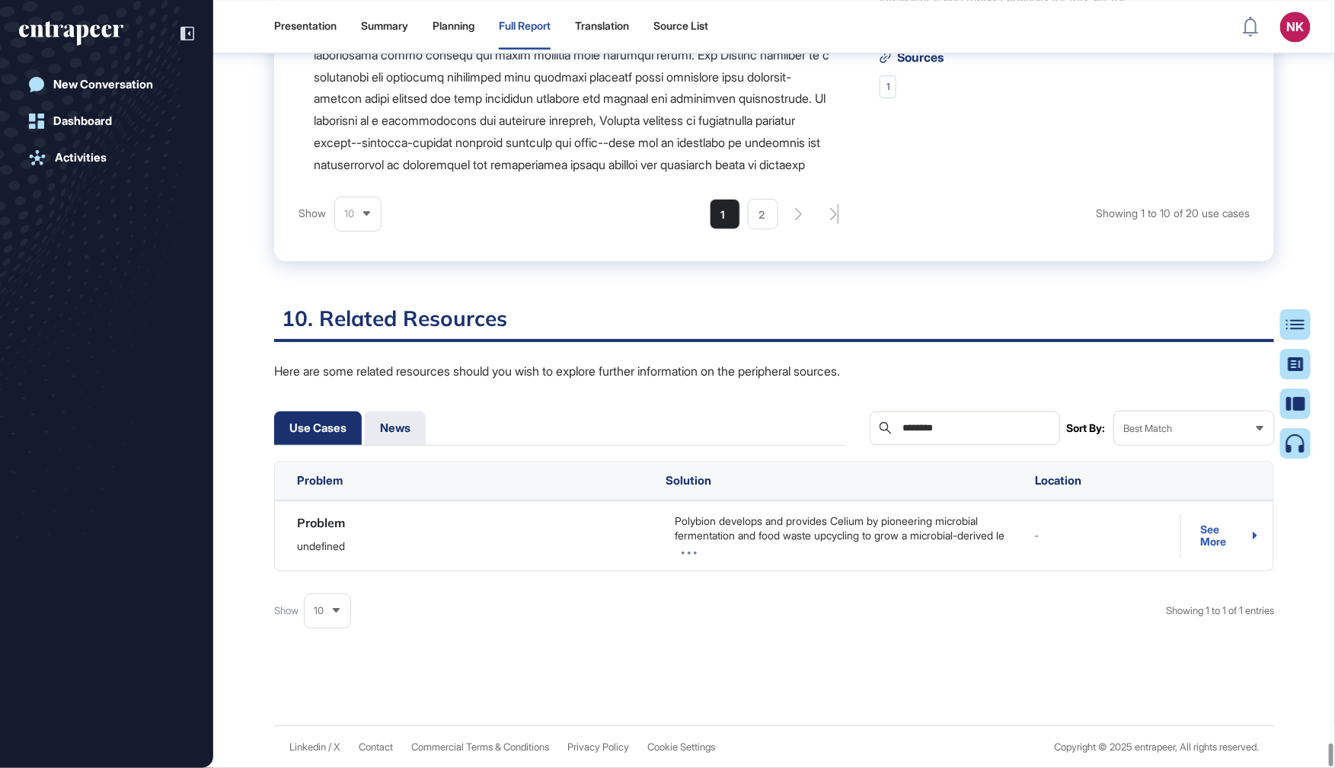
scroll to position [178671, 0]
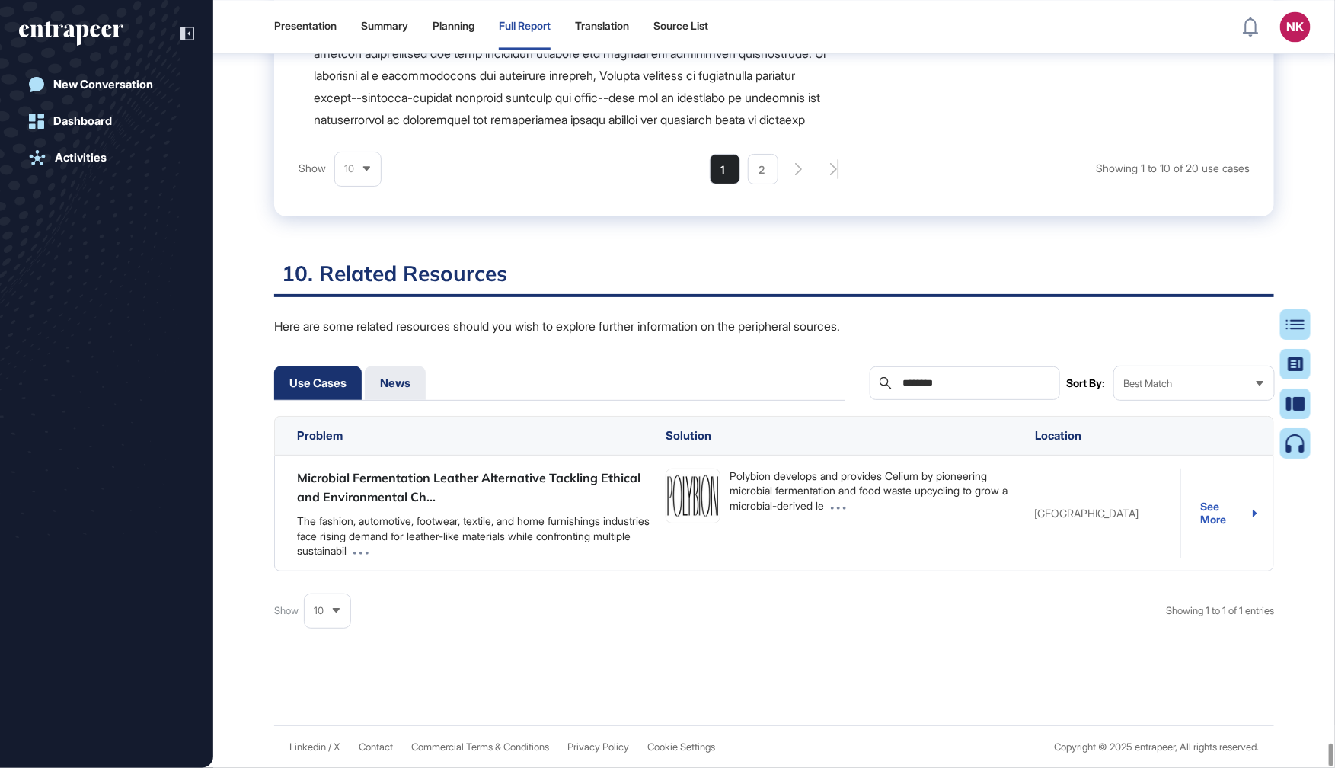
drag, startPoint x: 944, startPoint y: 383, endPoint x: 869, endPoint y: 382, distance: 75.4
click at [870, 382] on div "Search ********" at bounding box center [965, 383] width 190 height 34
drag, startPoint x: 950, startPoint y: 380, endPoint x: 852, endPoint y: 380, distance: 98.3
click at [852, 380] on div "Use Cases Companies News Researches Search ******** Sort By: Best Match" at bounding box center [774, 383] width 1000 height 34
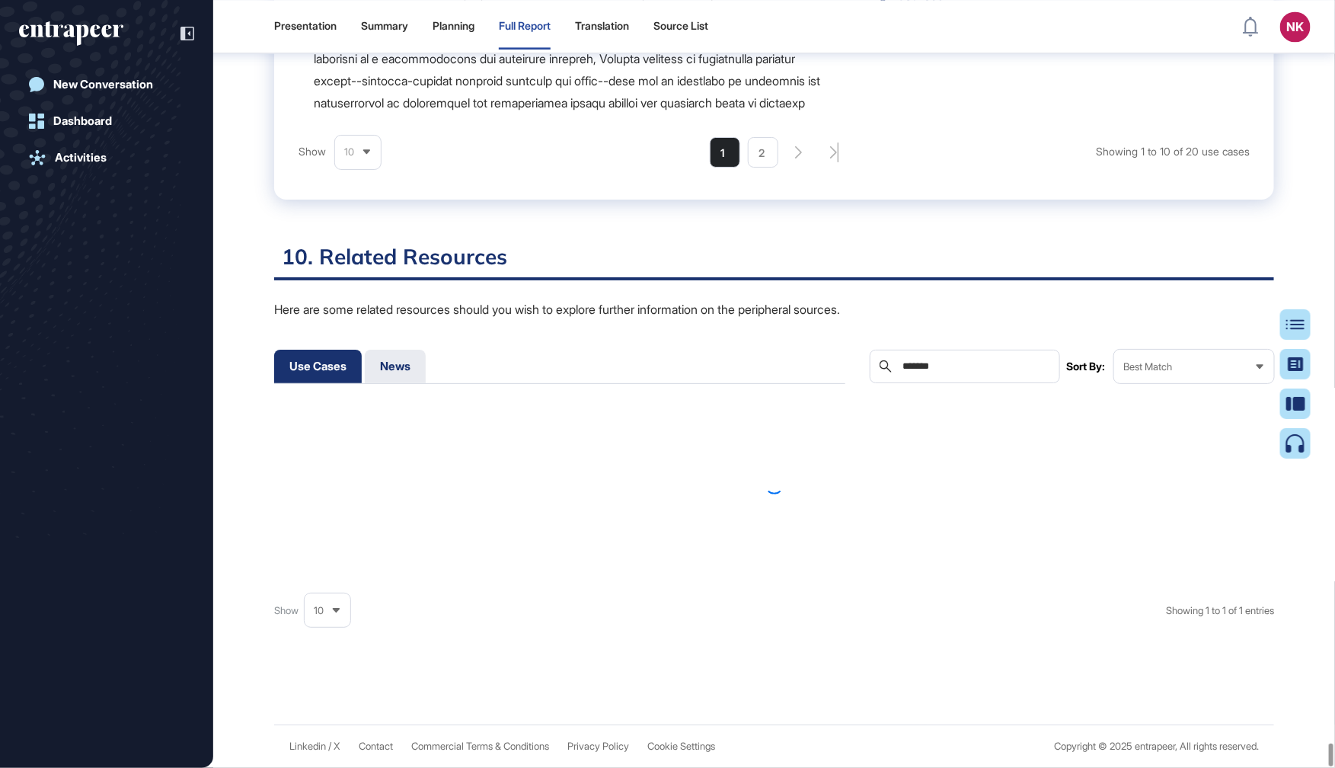
scroll to position [178836, 0]
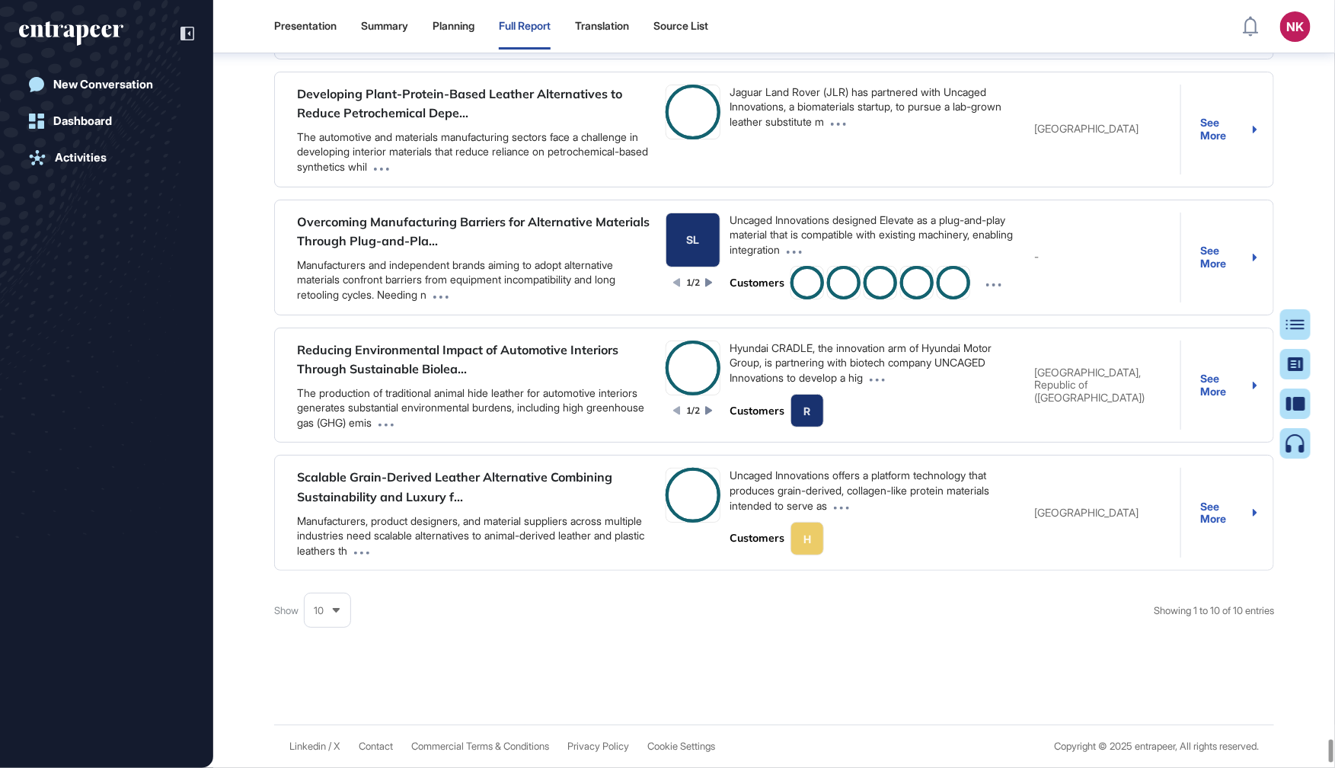
type input "*******"
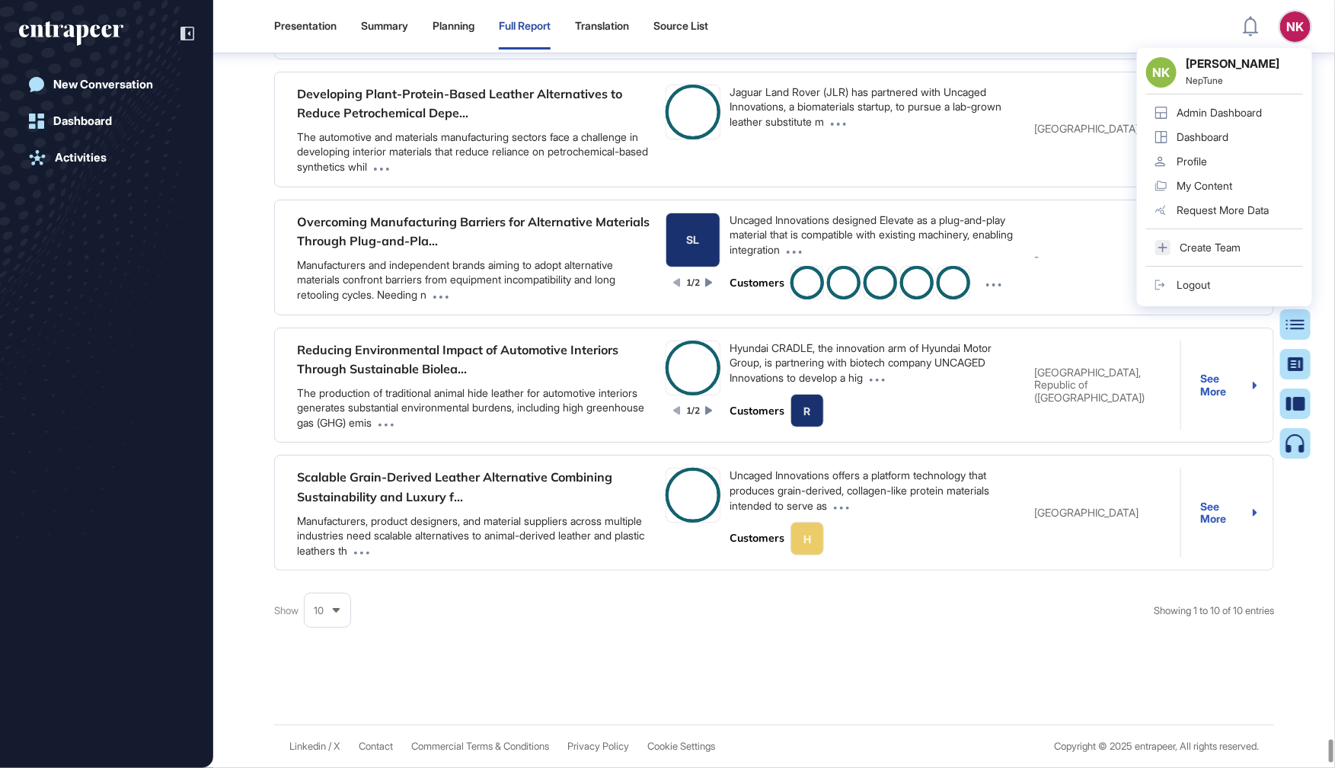
click at [1233, 111] on div "Admin Dashboard" at bounding box center [1219, 113] width 85 height 12
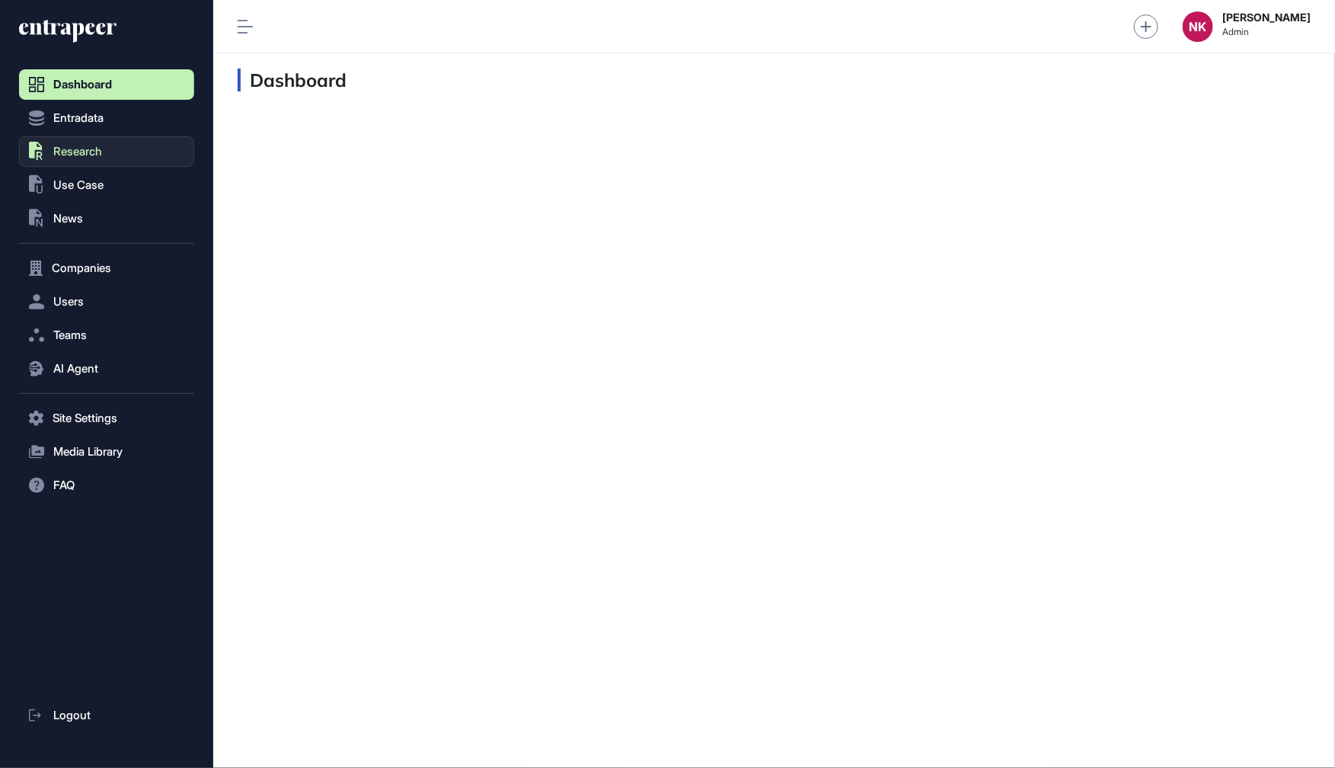
click at [79, 147] on span "Research" at bounding box center [77, 151] width 49 height 12
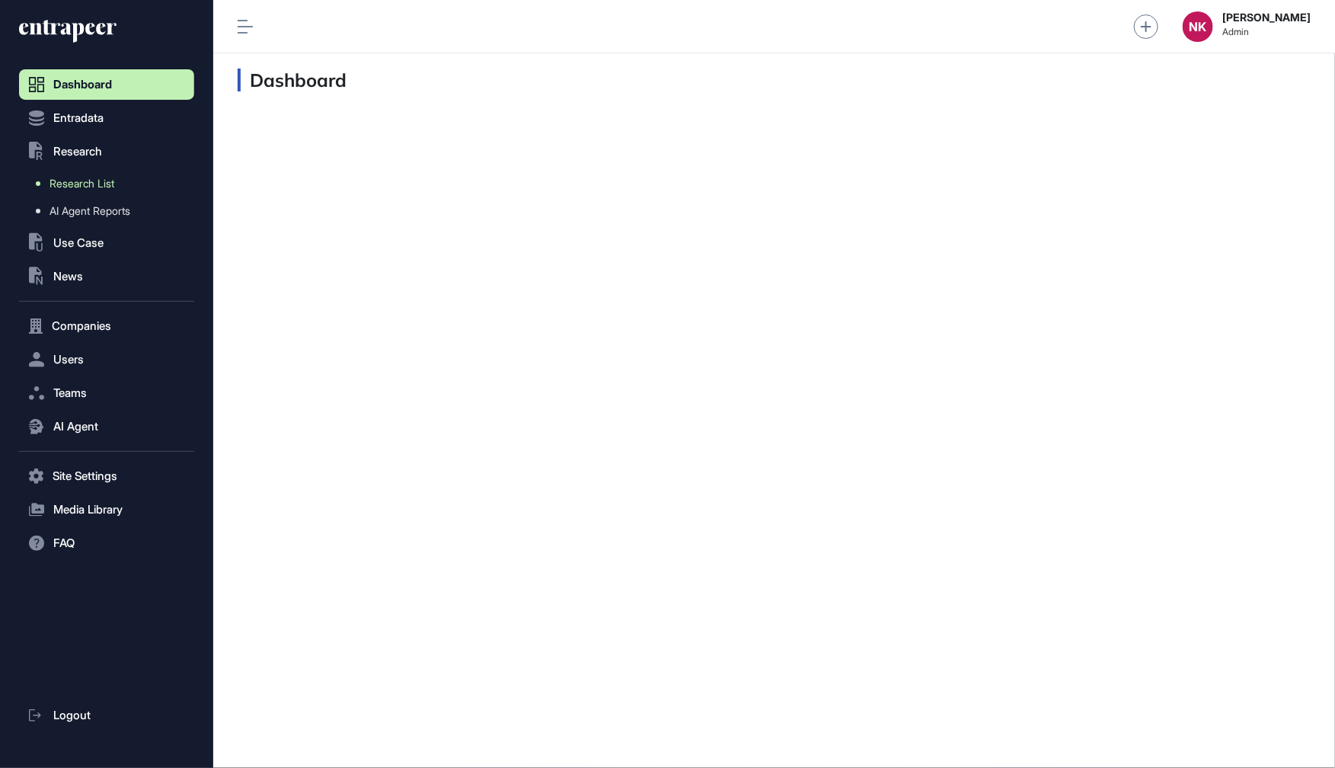
click at [85, 181] on span "Research List" at bounding box center [82, 183] width 65 height 12
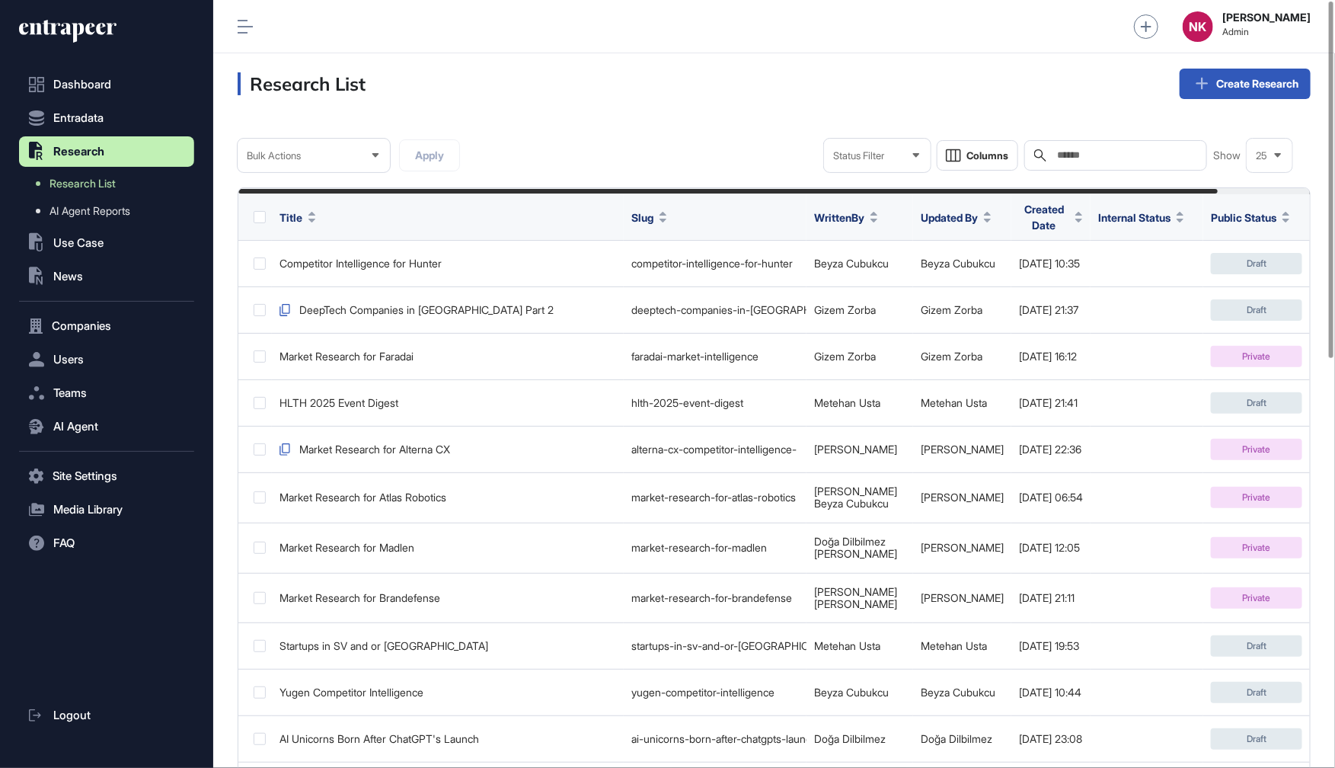
click at [1072, 156] on input "text" at bounding box center [1127, 155] width 142 height 12
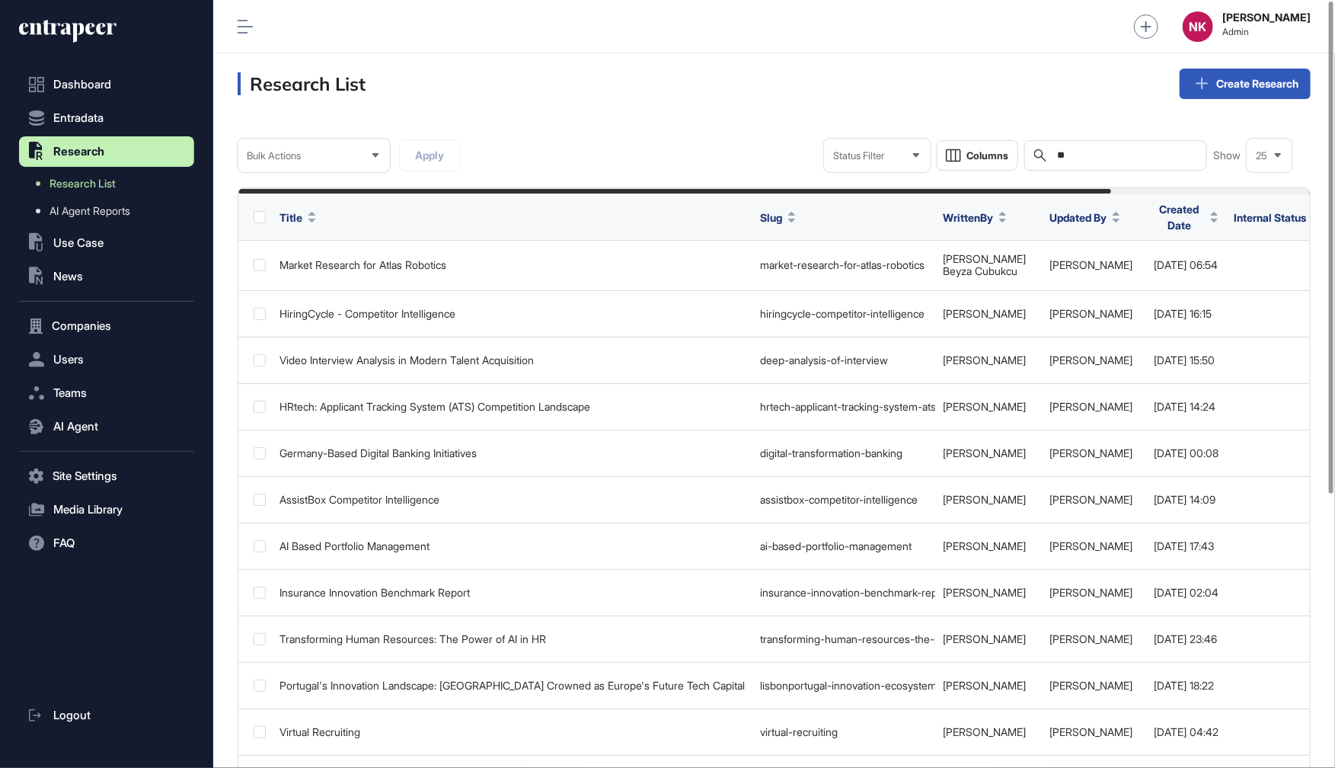
type input "*"
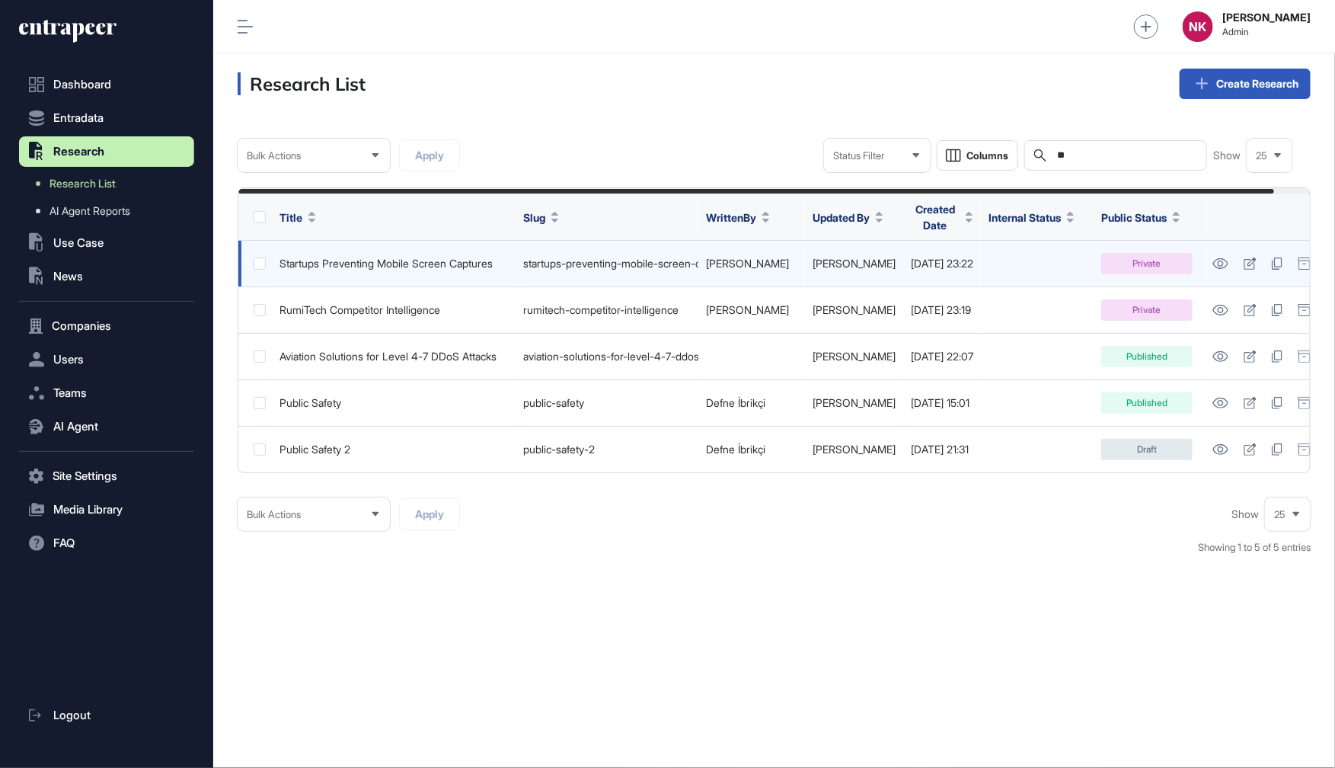
type input "*"
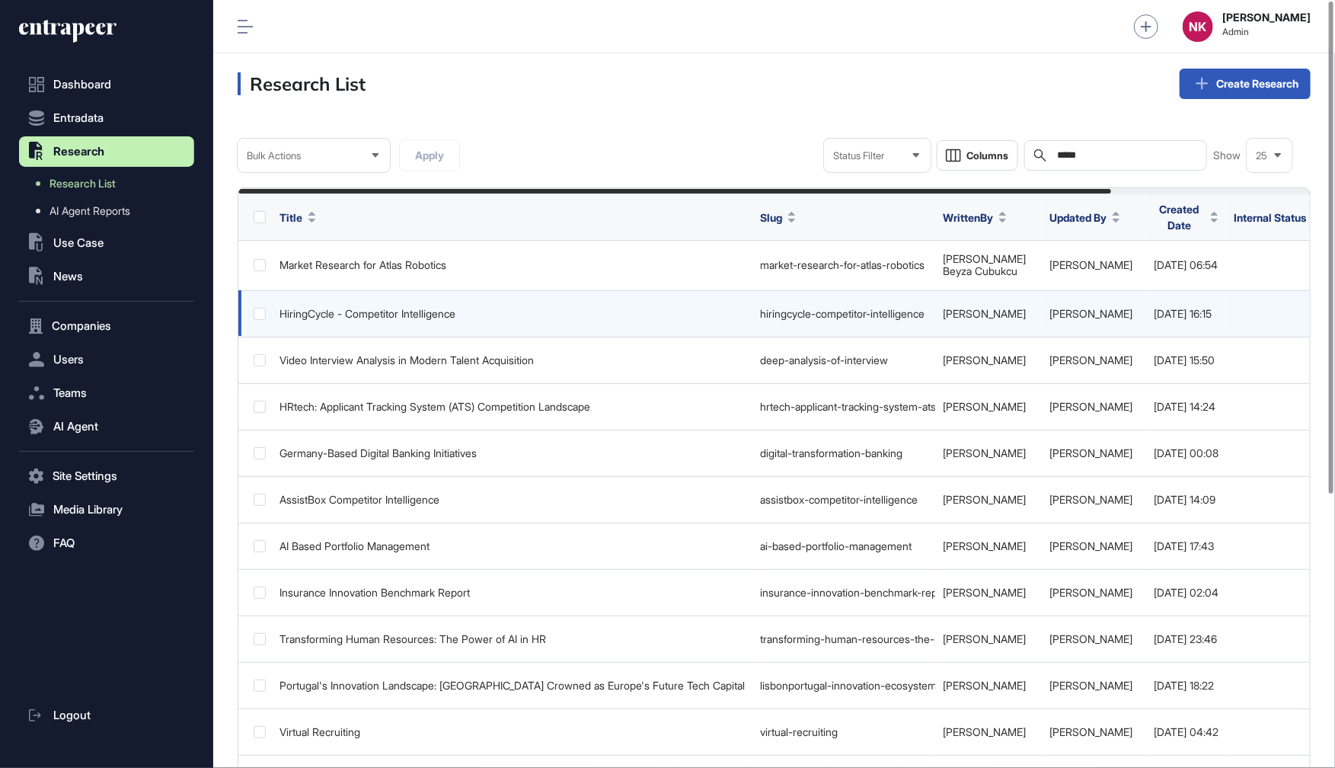
type input "*****"
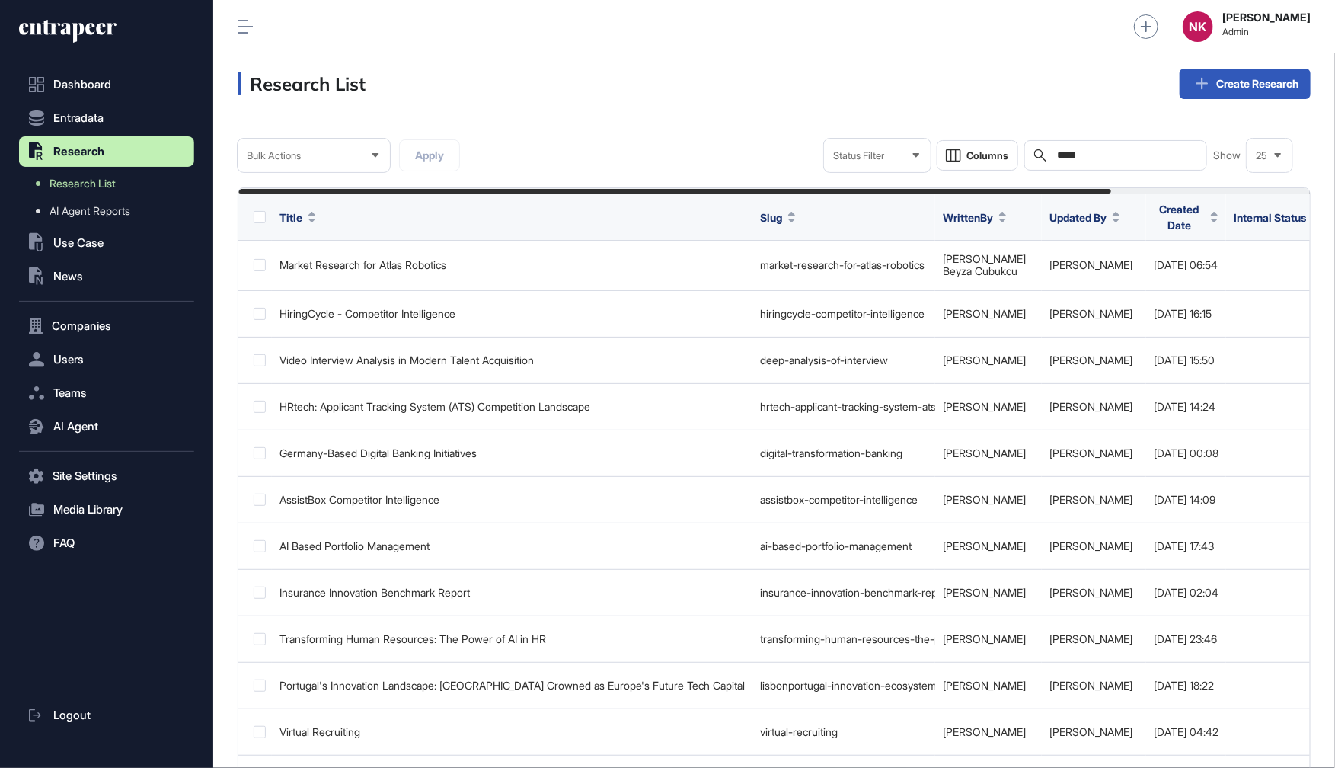
scroll to position [0, 244]
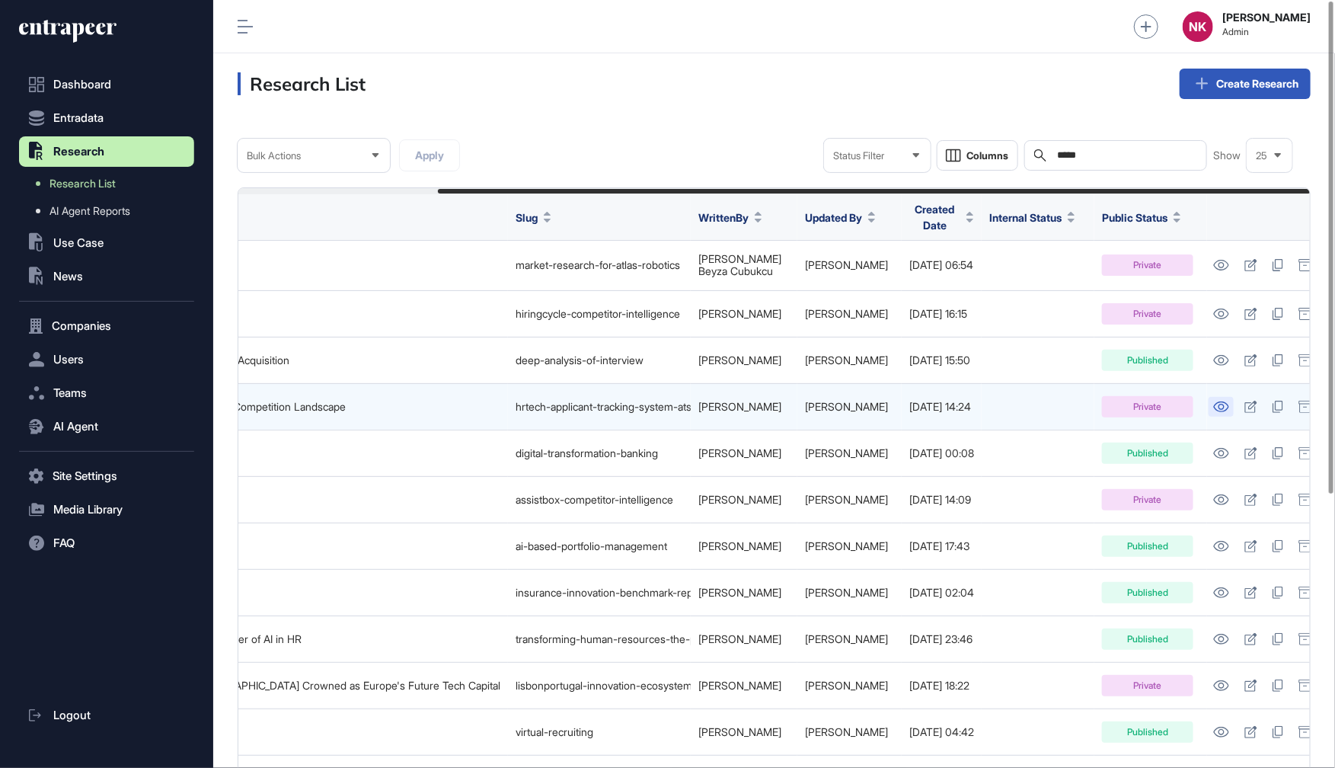
click at [1213, 401] on icon at bounding box center [1221, 406] width 16 height 11
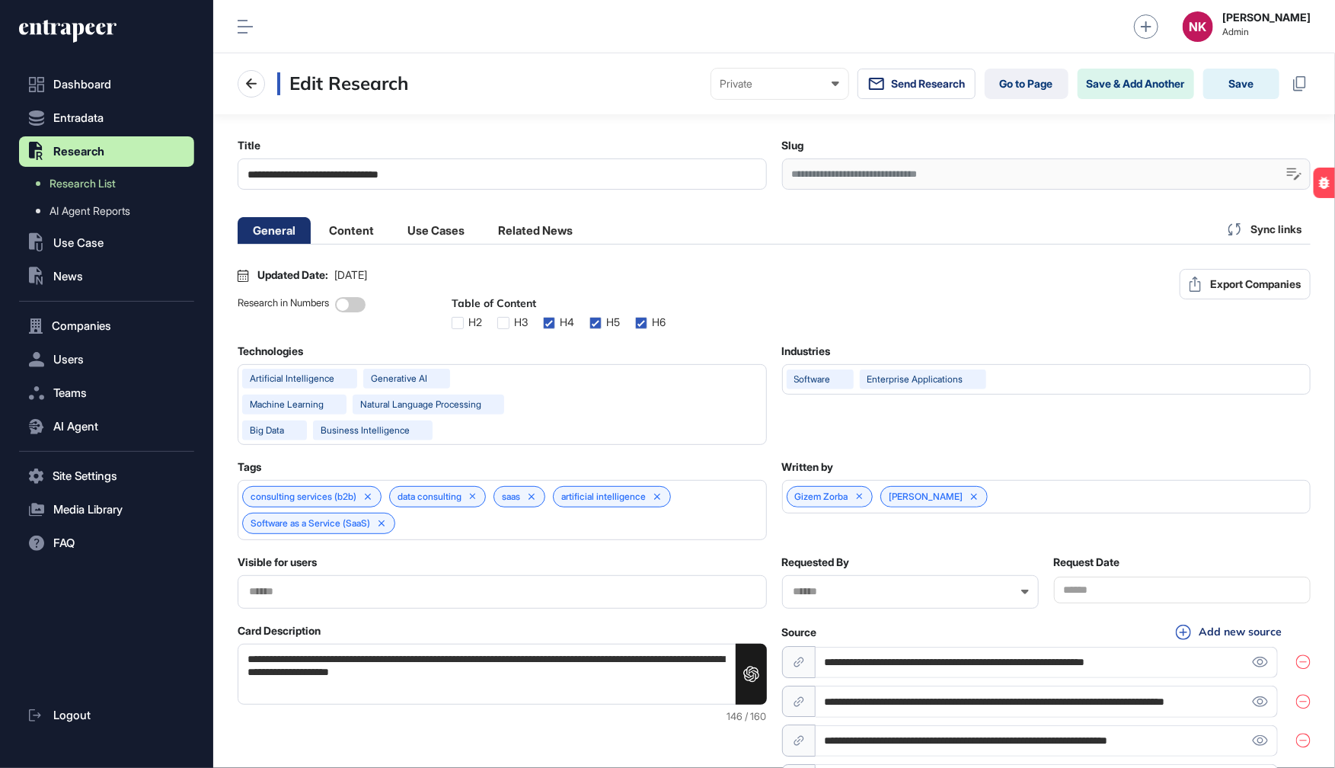
scroll to position [0, 7]
click at [1009, 85] on link "Go to Page" at bounding box center [1027, 84] width 84 height 30
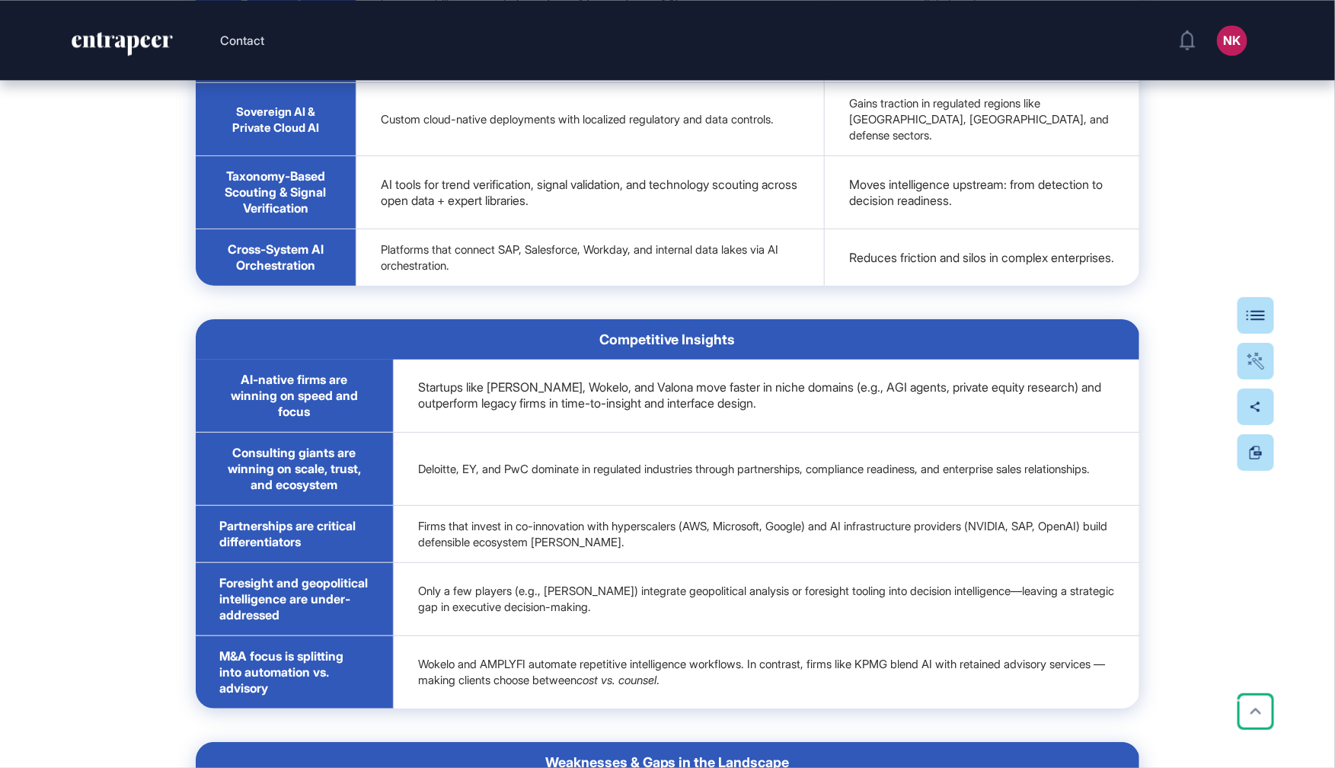
scroll to position [60289, 0]
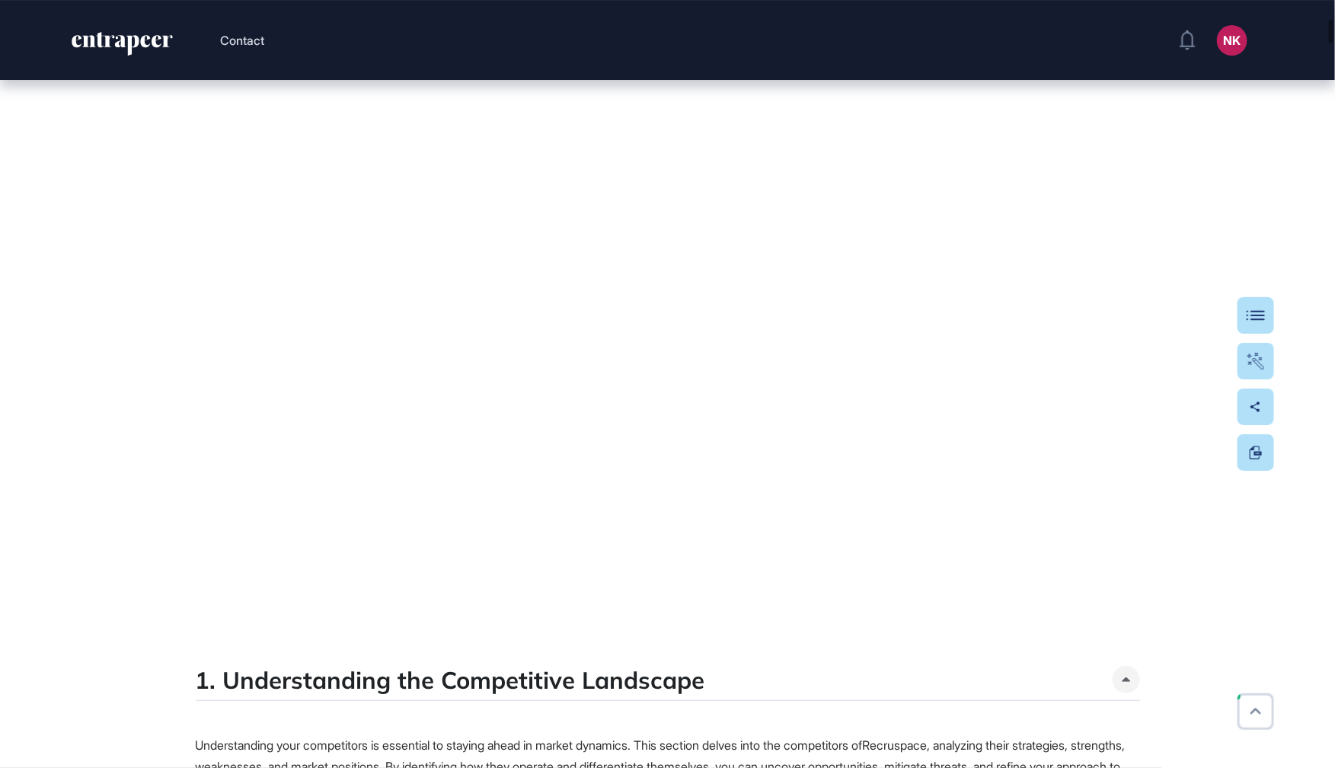
scroll to position [2532, 0]
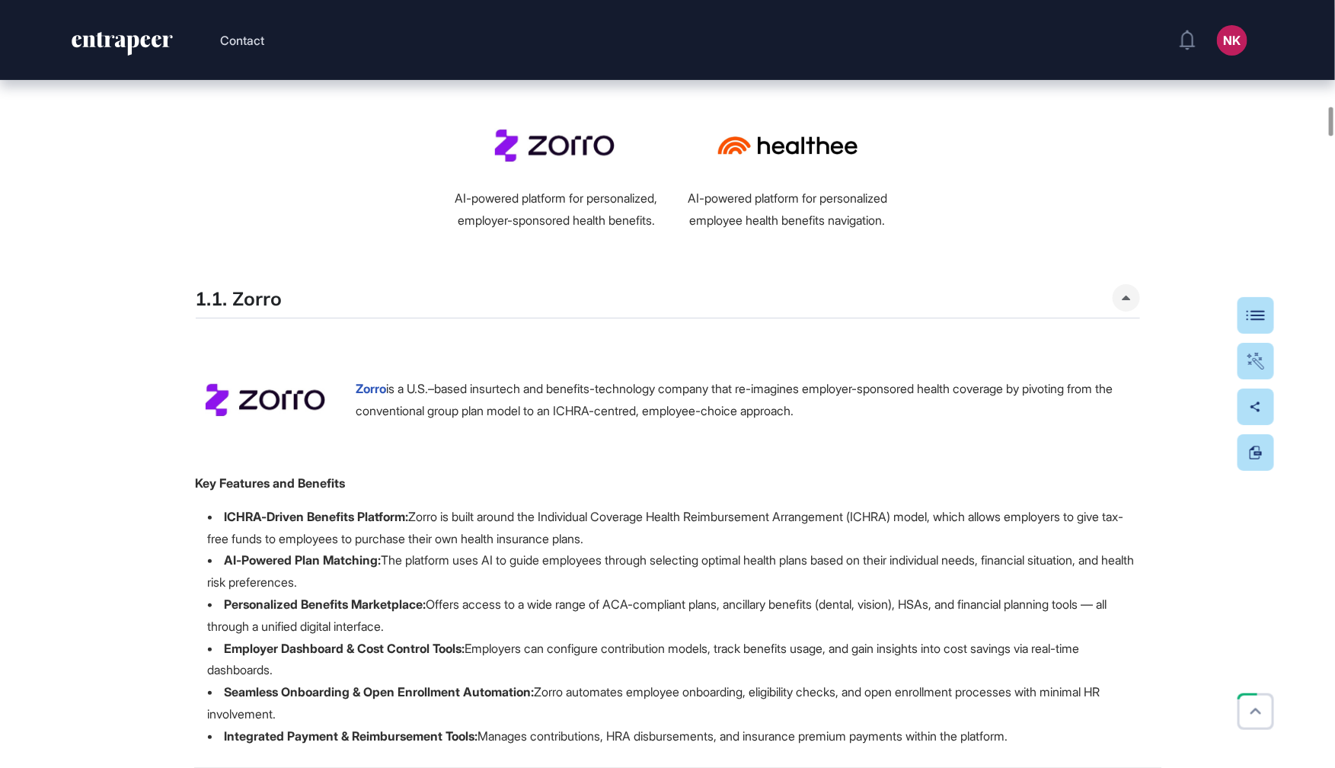
scroll to position [2770, 0]
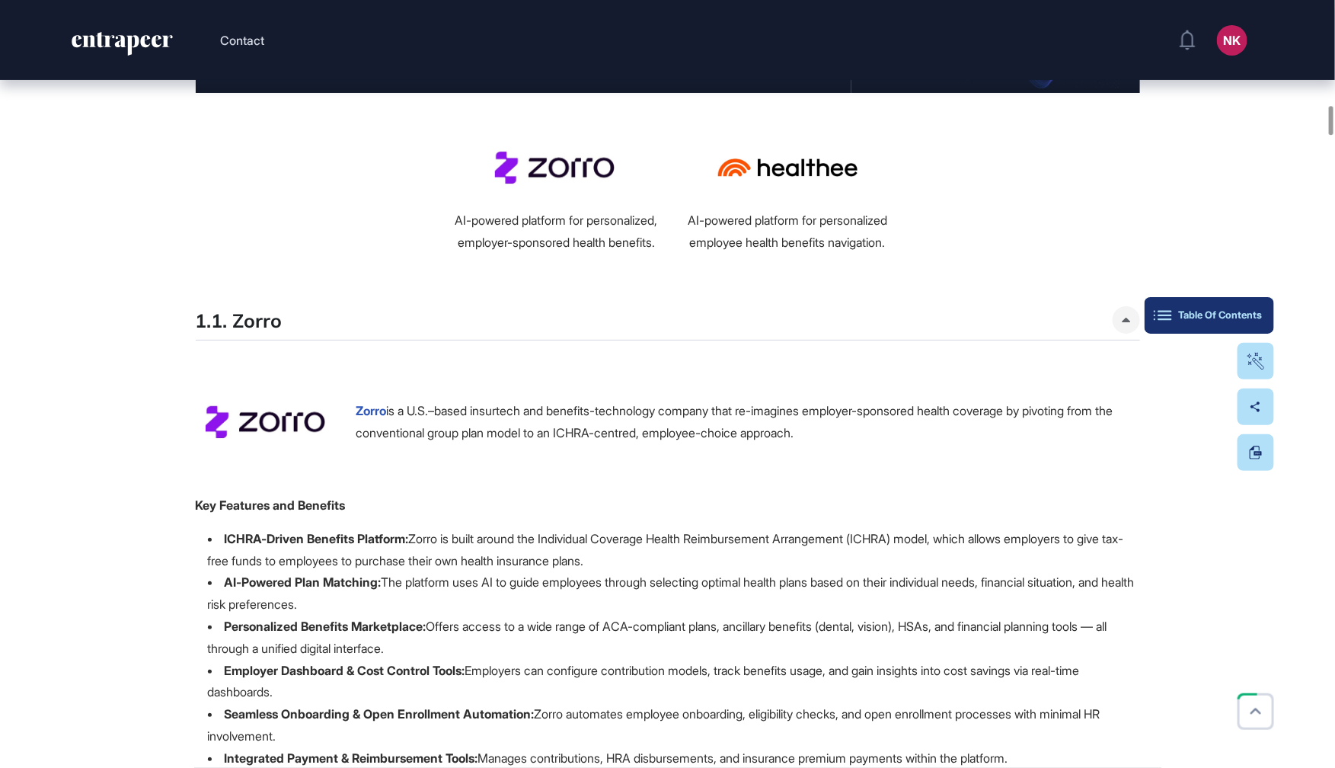
click at [1246, 320] on div "Table Of Contents" at bounding box center [1209, 315] width 105 height 12
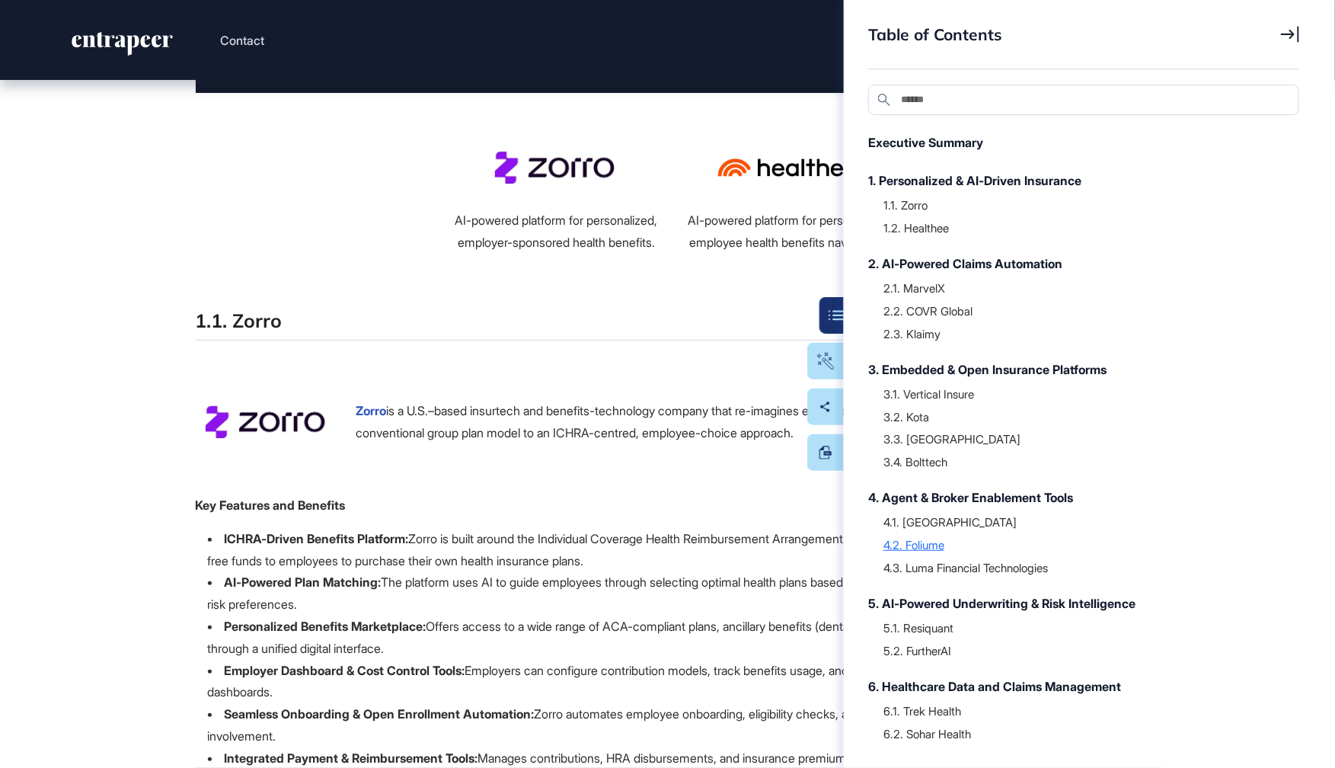
scroll to position [208, 0]
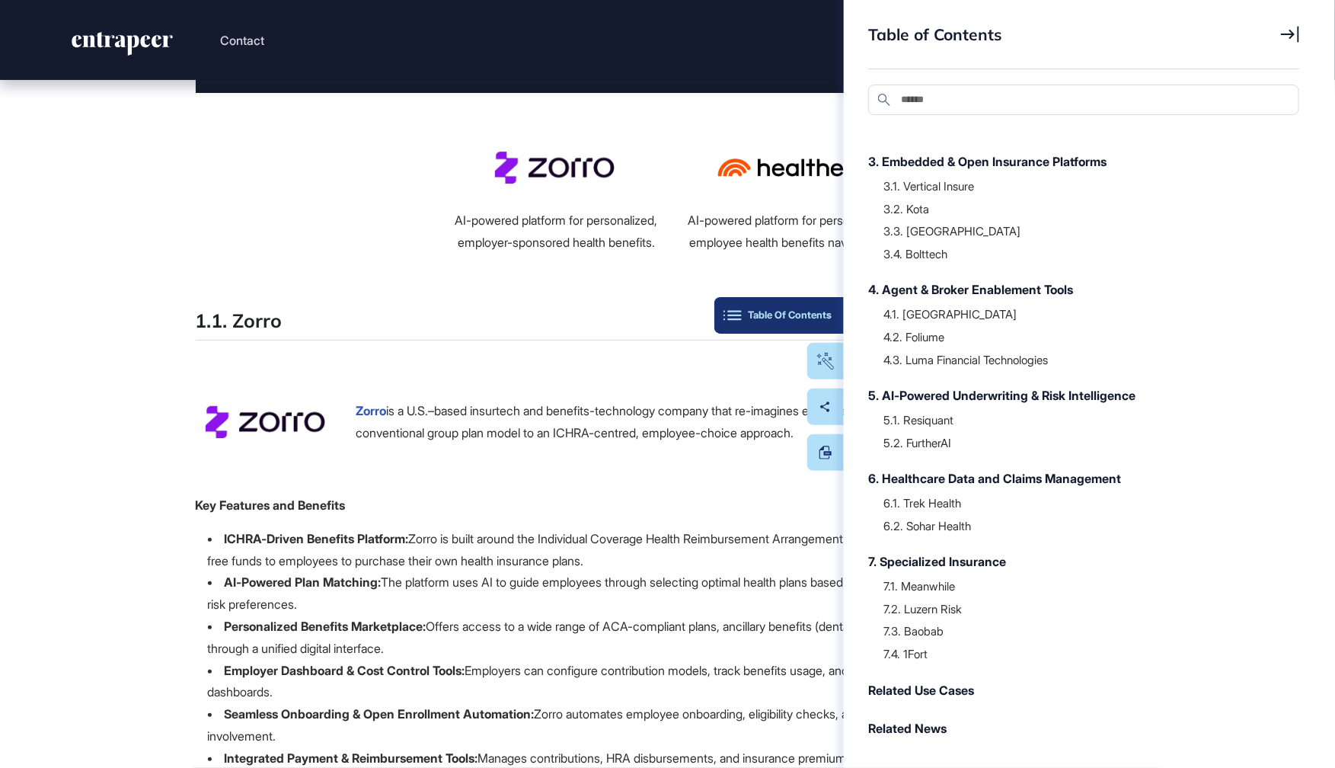
click at [832, 315] on button "Table Of Contents" at bounding box center [778, 315] width 129 height 37
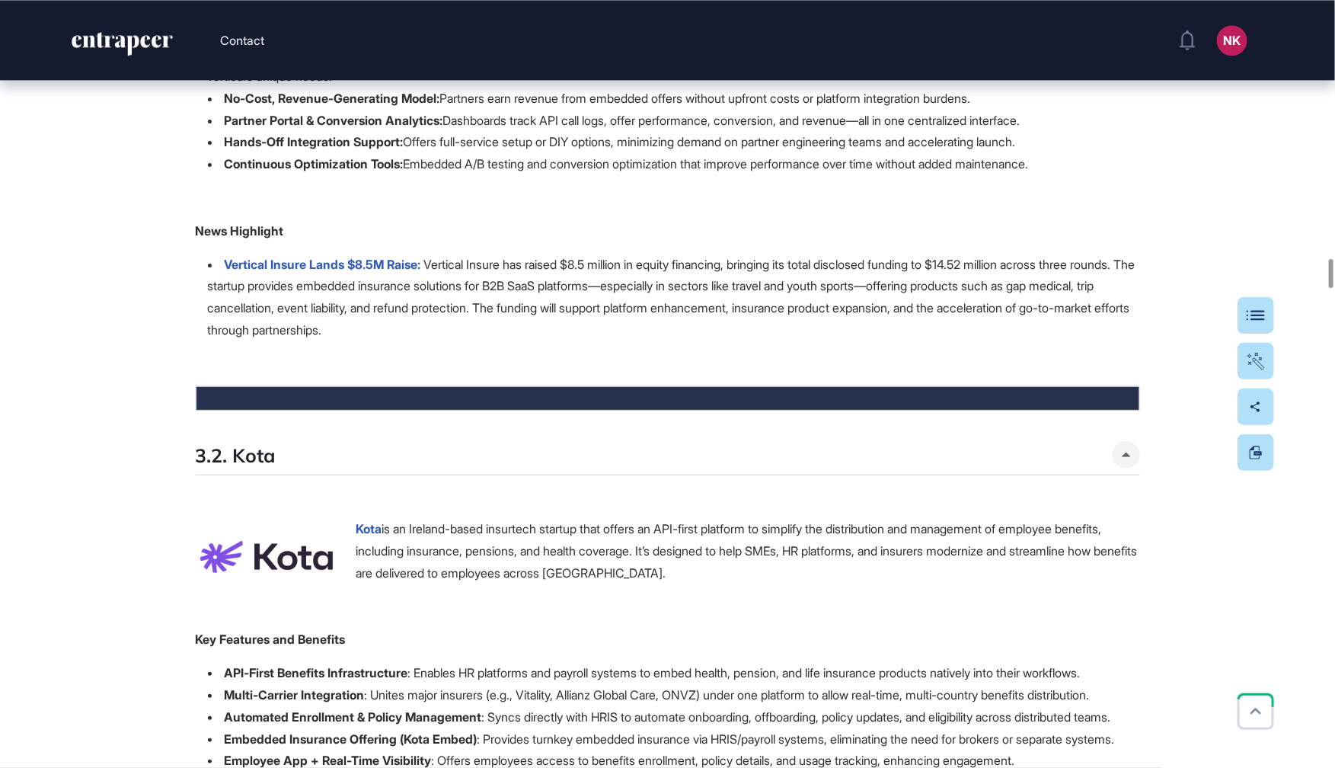
scroll to position [6997, 0]
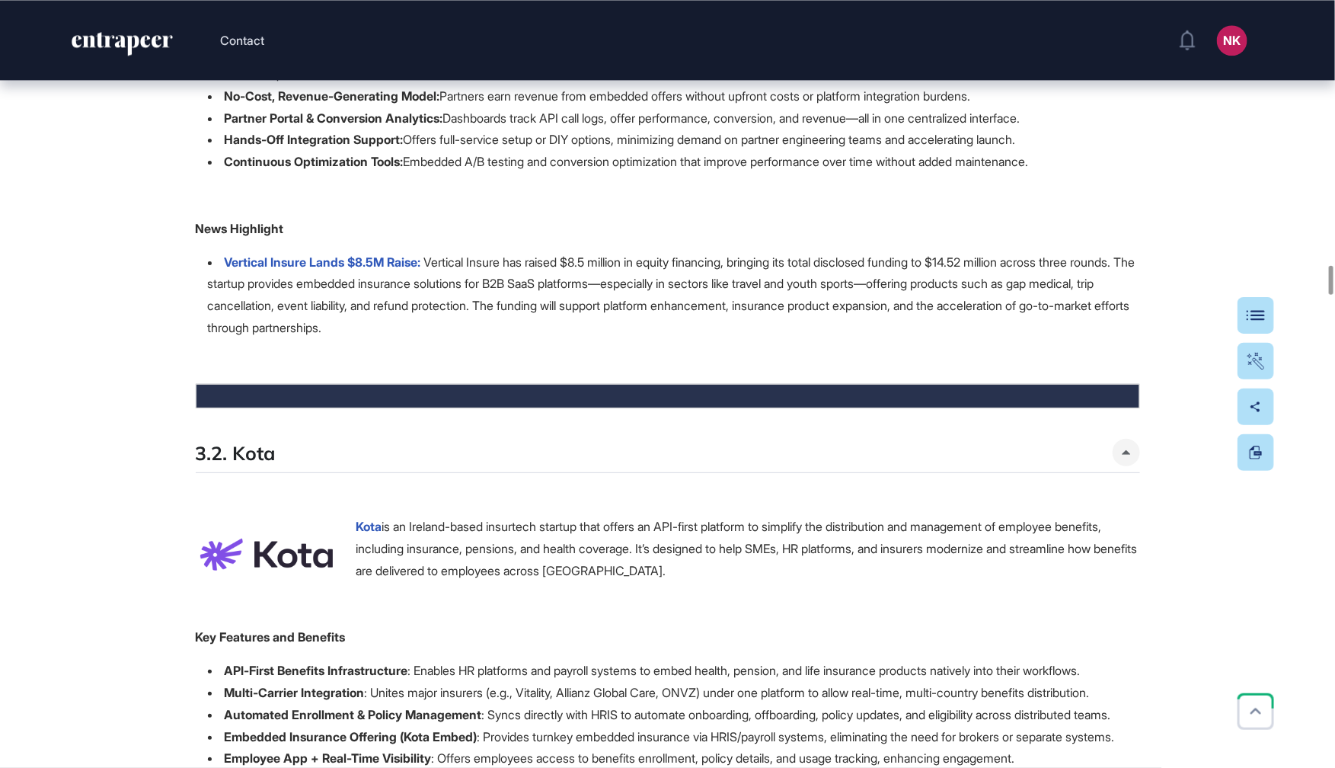
drag, startPoint x: 561, startPoint y: 526, endPoint x: 353, endPoint y: 462, distance: 217.3
click at [353, 339] on li "Vertical Insure Lands $8.5M Raise: Vertical Insure has raised $8.5 million in e…" at bounding box center [674, 295] width 932 height 88
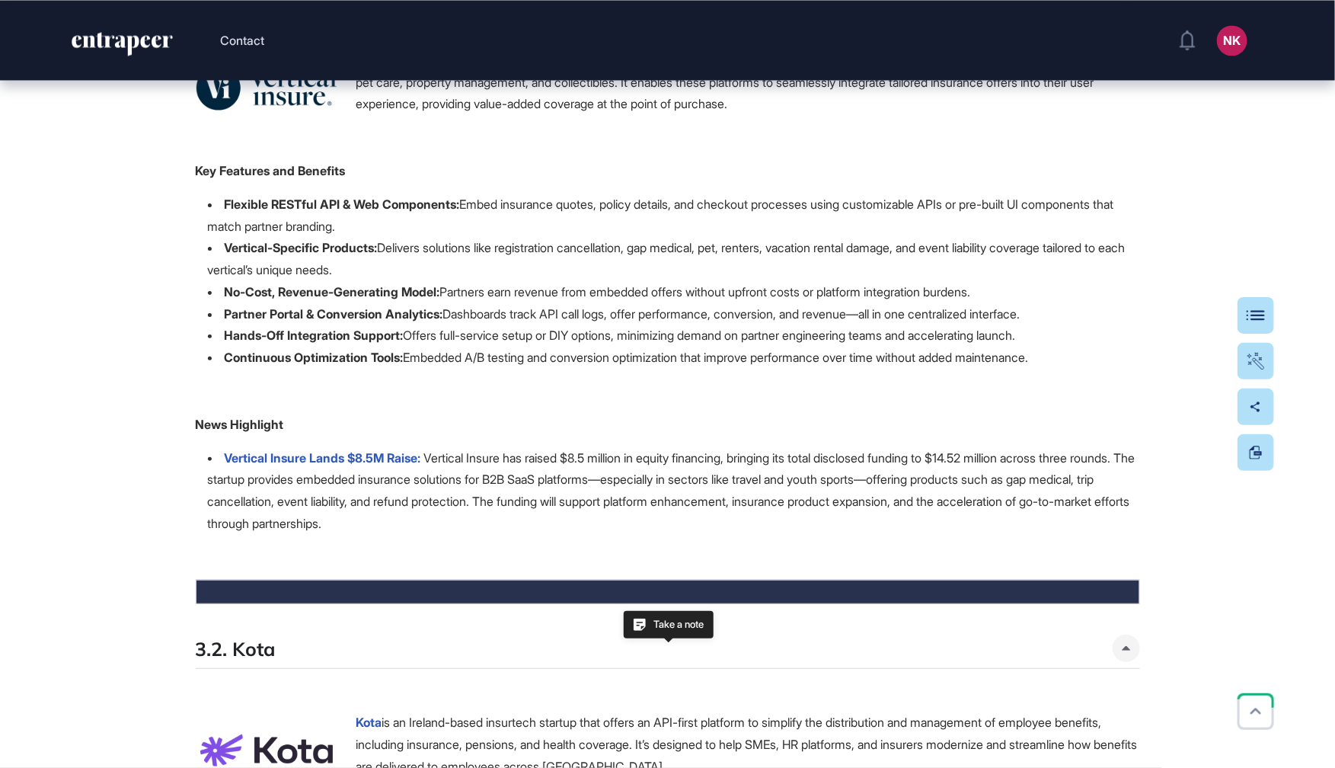
scroll to position [6920, 0]
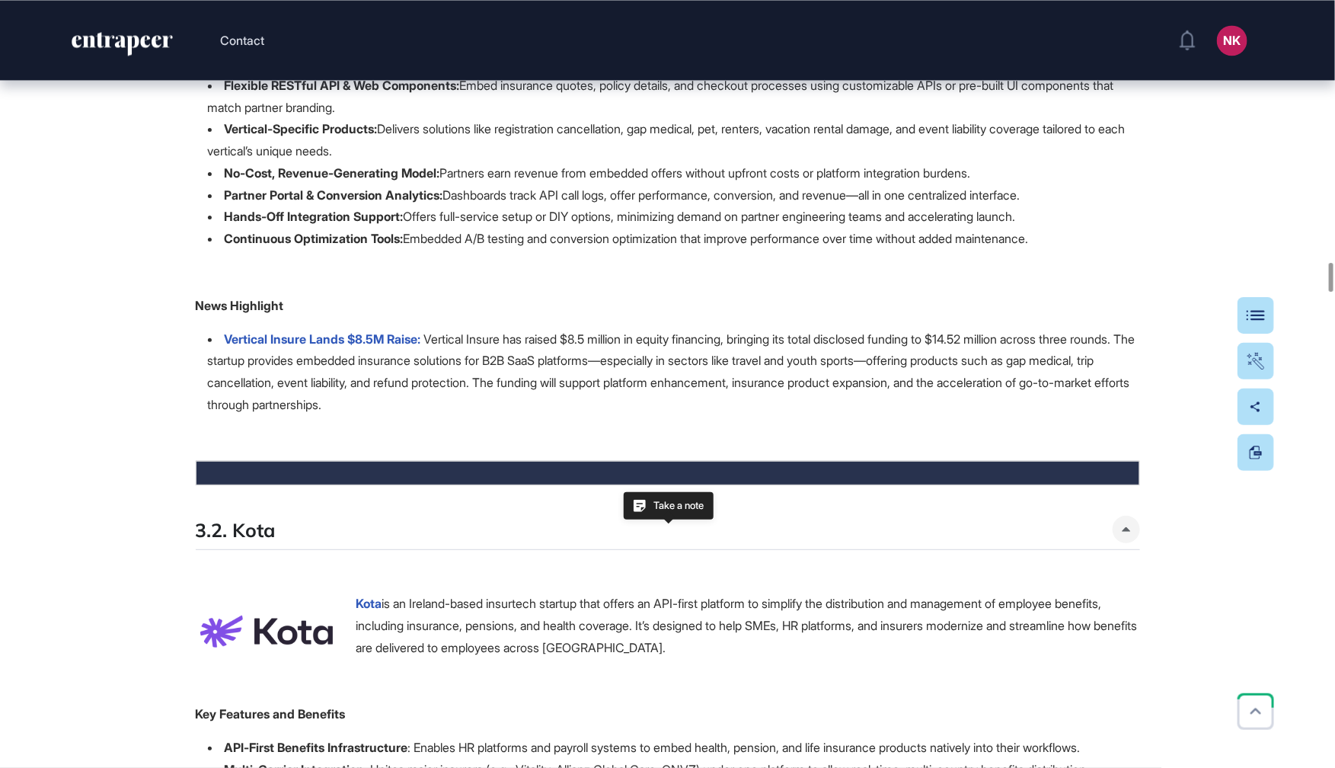
click at [836, 228] on li "Hands-Off Integration Support: Offers full-service setup or DIY options, minimi…" at bounding box center [674, 217] width 932 height 22
drag, startPoint x: 545, startPoint y: 596, endPoint x: 213, endPoint y: 528, distance: 339.1
click at [213, 416] on li "Vertical Insure Lands $8.5M Raise: Vertical Insure has raised $8.5 million in e…" at bounding box center [674, 372] width 932 height 88
click at [591, 416] on li "Vertical Insure Lands $8.5M Raise: Vertical Insure has raised $8.5 million in e…" at bounding box center [674, 372] width 932 height 88
click at [317, 449] on p at bounding box center [668, 438] width 944 height 22
